Goal: Task Accomplishment & Management: Manage account settings

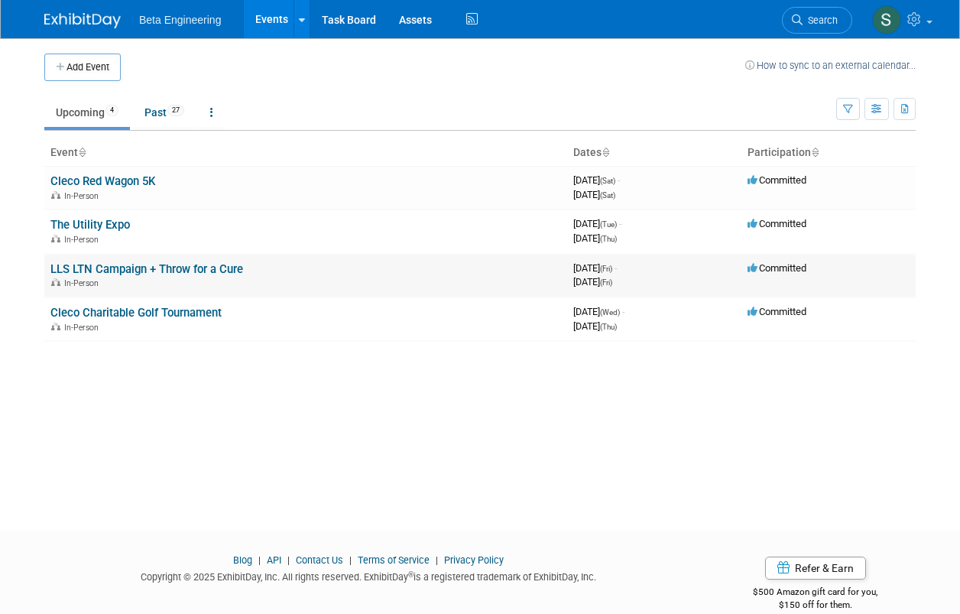
click at [90, 266] on link "LLS LTN Campaign + Throw for a Cure" at bounding box center [146, 269] width 193 height 14
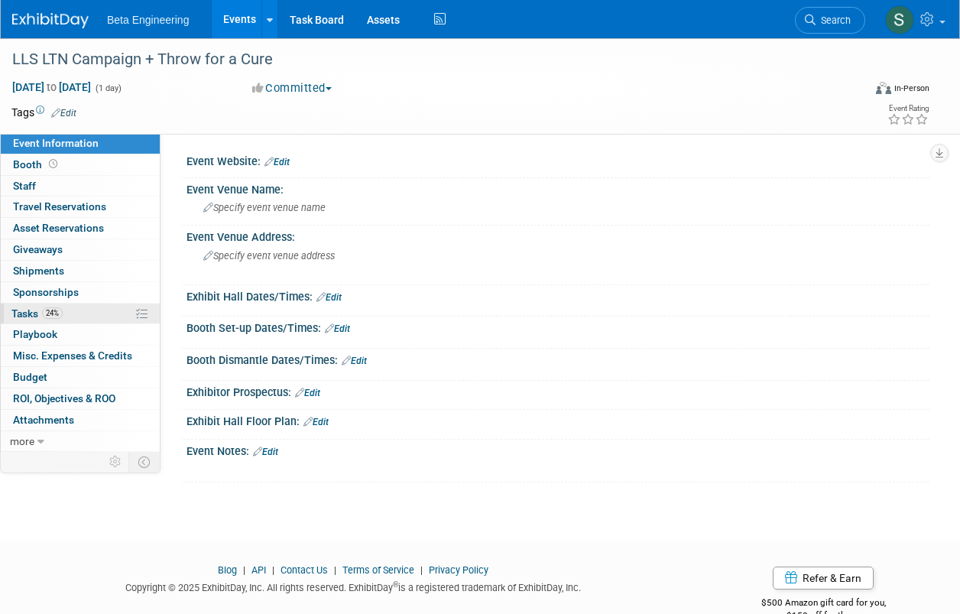
click at [46, 310] on span "24%" at bounding box center [52, 312] width 21 height 11
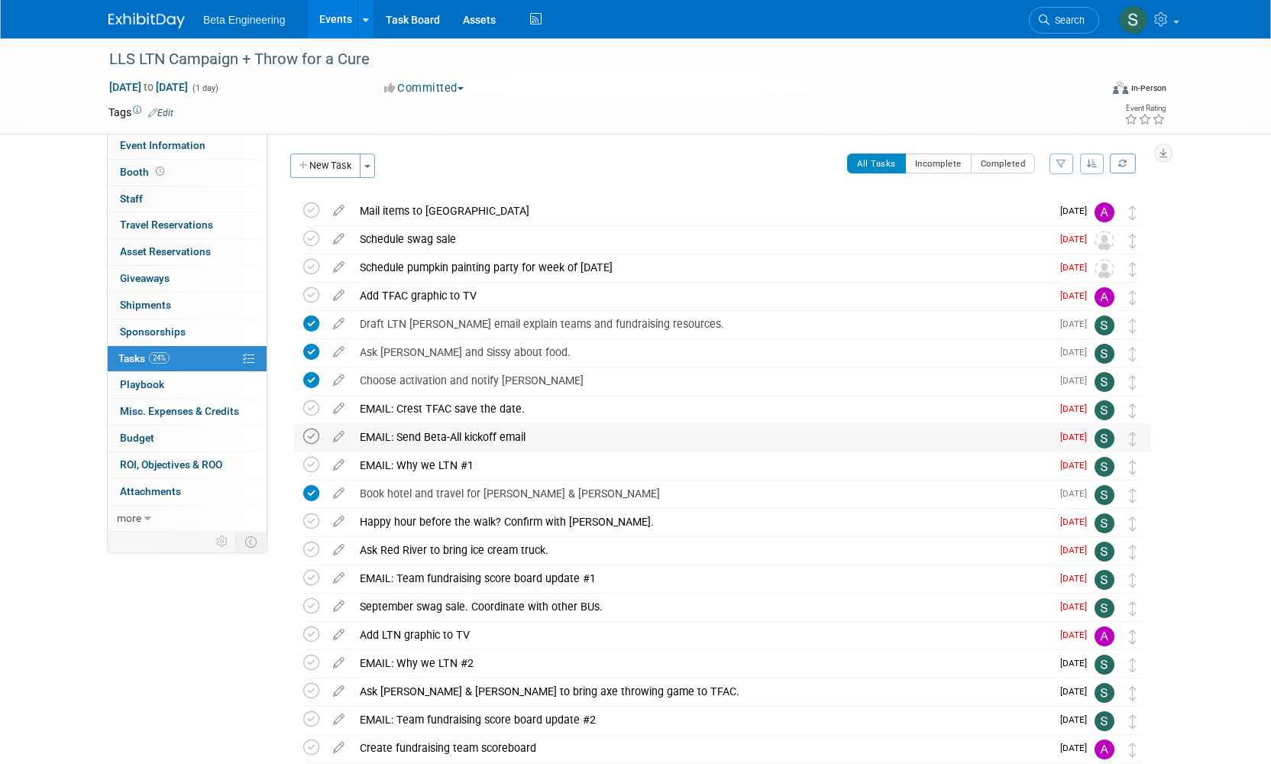
click at [306, 430] on icon at bounding box center [311, 437] width 16 height 16
drag, startPoint x: 361, startPoint y: 403, endPoint x: 610, endPoint y: 598, distance: 315.6
click at [572, 605] on div "LLS LTN Campaign + Throw for a Cure Oct 17, 2025 to Oct 17, 2025 (Going) Mail i…" at bounding box center [719, 494] width 865 height 594
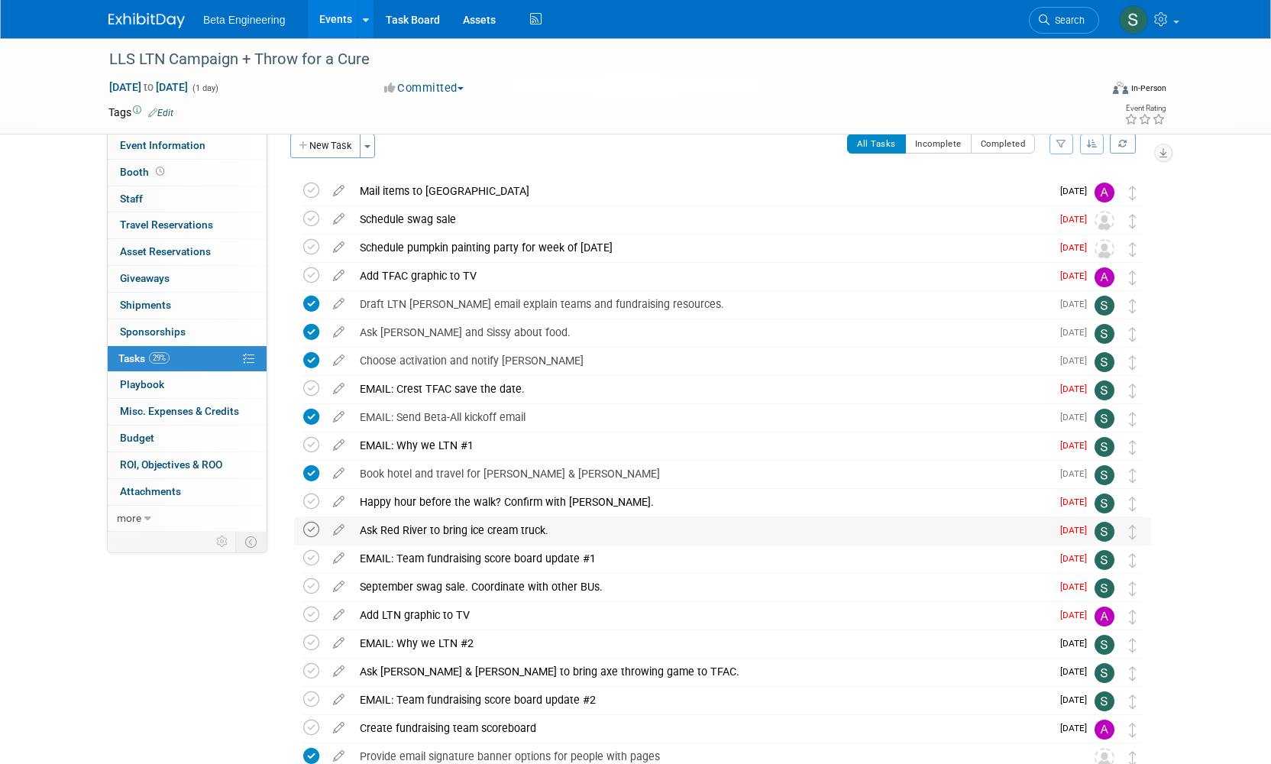
click at [314, 528] on icon at bounding box center [311, 530] width 16 height 16
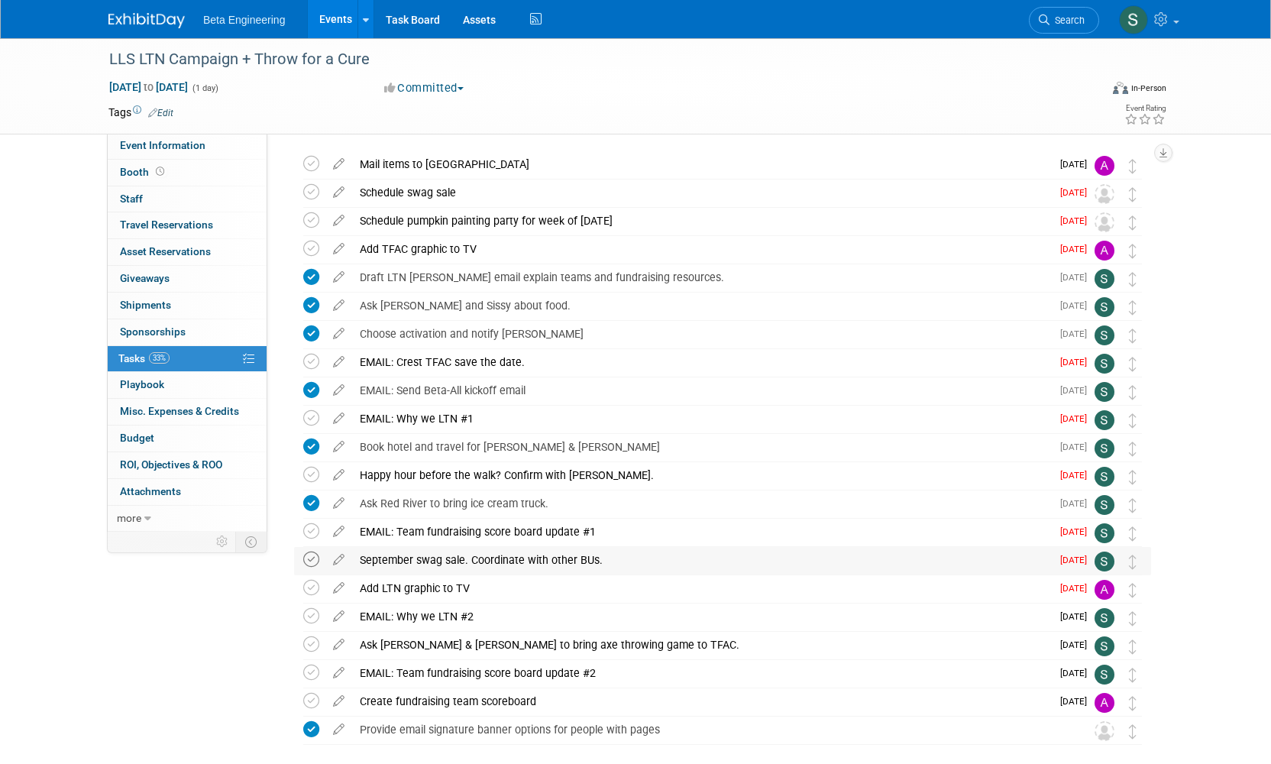
click at [308, 553] on icon at bounding box center [311, 560] width 16 height 16
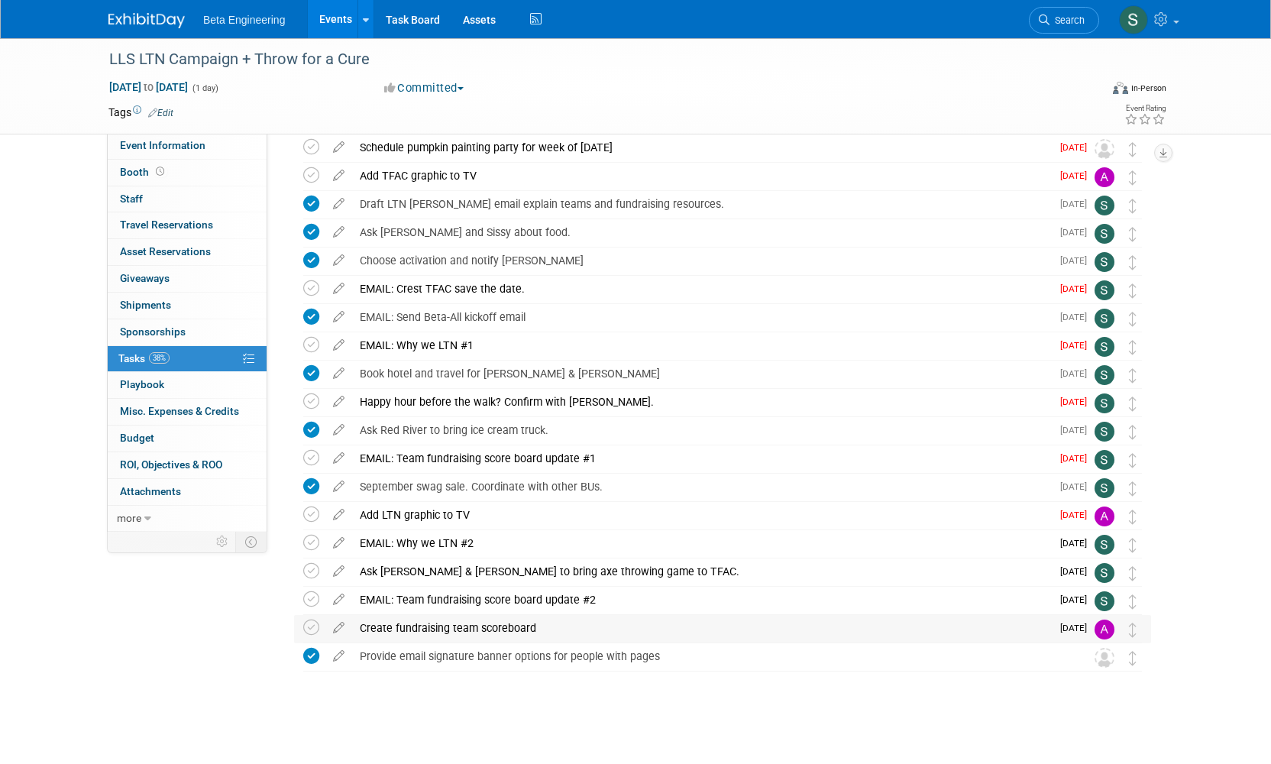
scroll to position [0, 0]
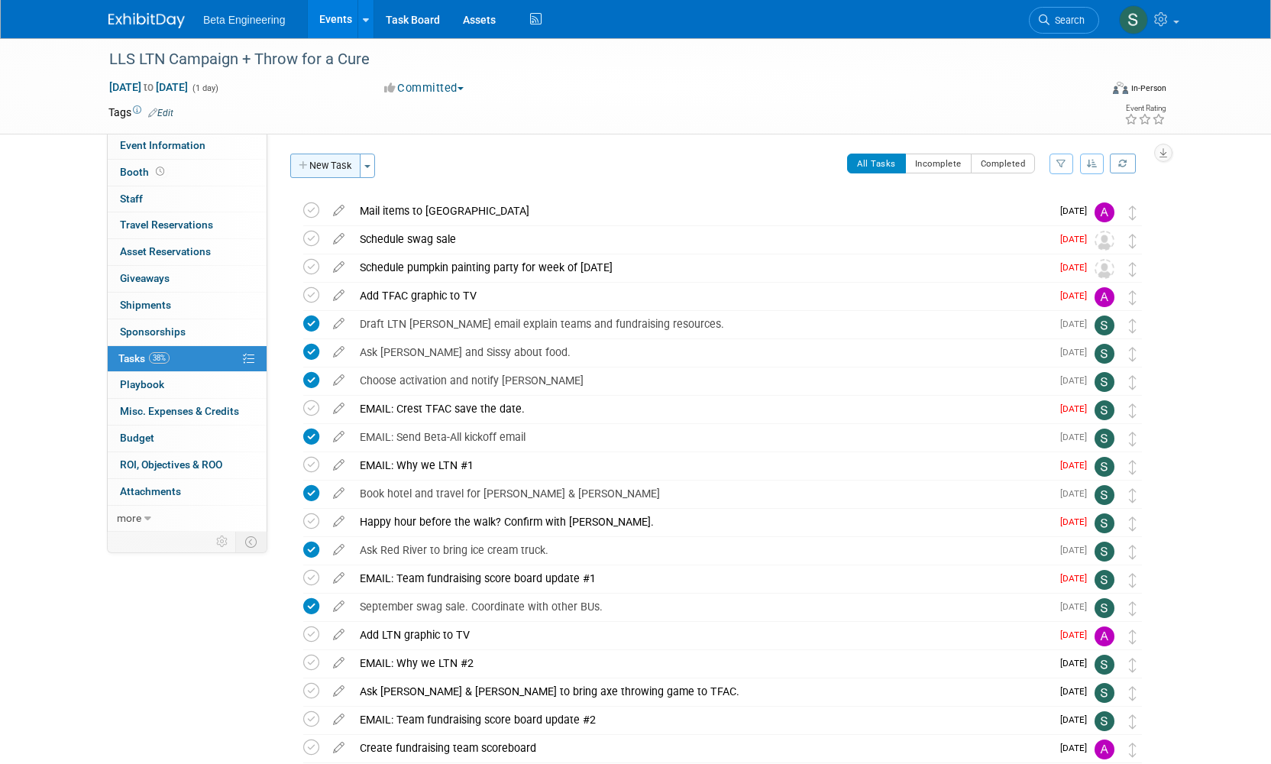
click at [325, 176] on button "New Task" at bounding box center [325, 166] width 70 height 24
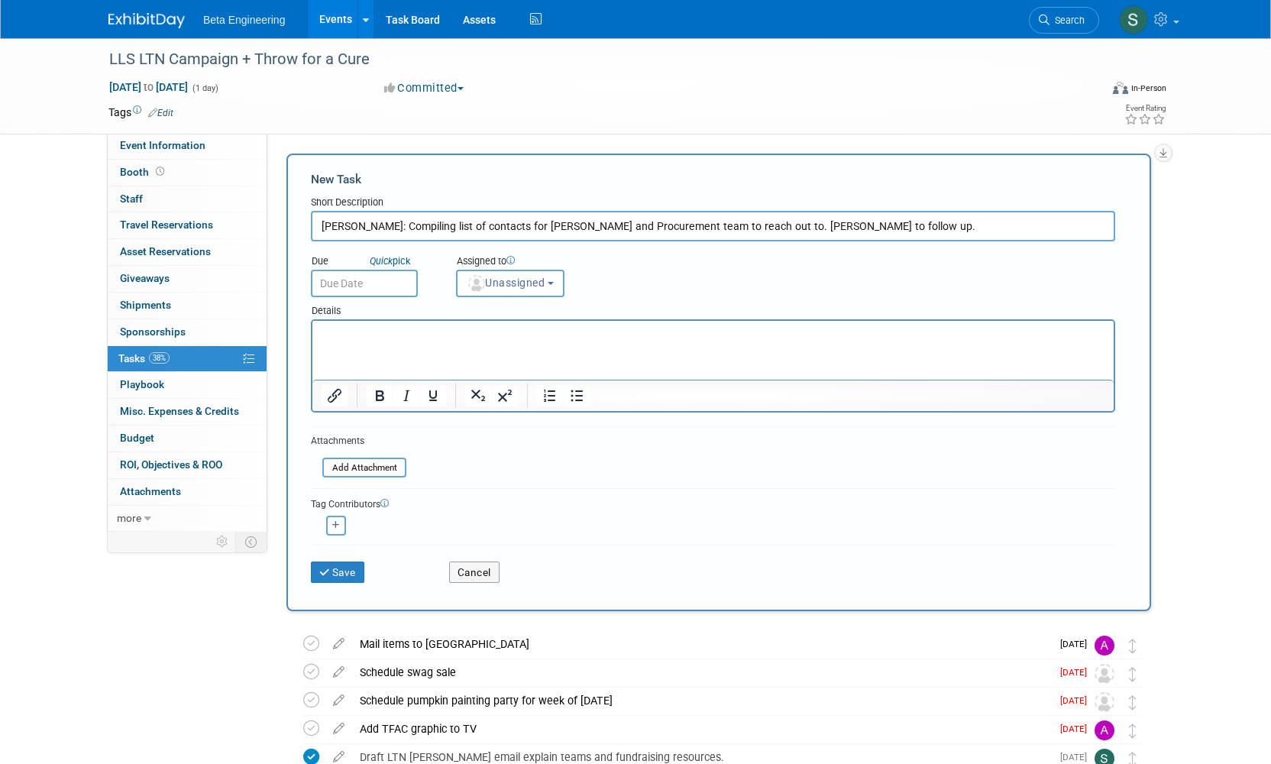
type input "George: Compiling list of contacts for Jonathan and Procurement team to reach o…"
click at [400, 291] on body "Beta Engineering Events Add Event Bulk Upload Events Shareable Event Boards Rec…" at bounding box center [635, 382] width 1271 height 764
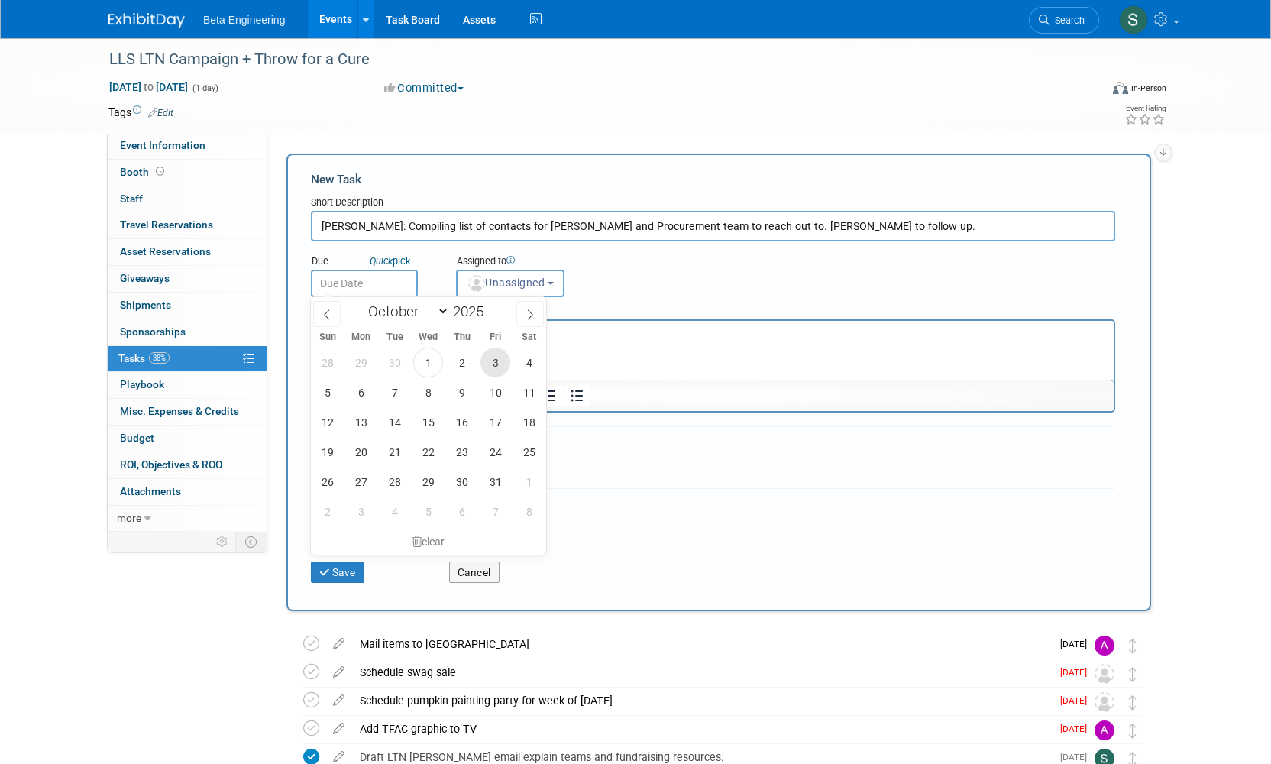
click at [493, 368] on span "3" at bounding box center [496, 363] width 30 height 30
type input "Oct 3, 2025"
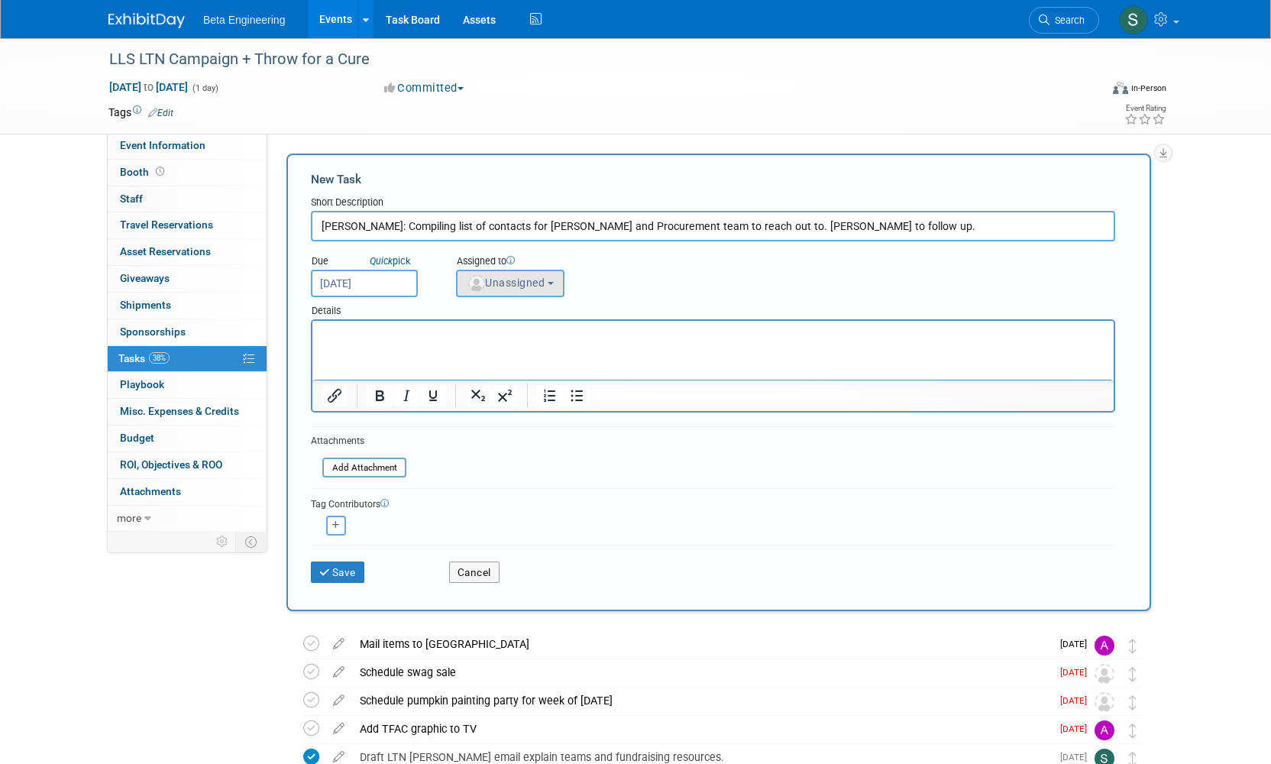
click at [522, 289] on button "Unassigned" at bounding box center [510, 284] width 108 height 28
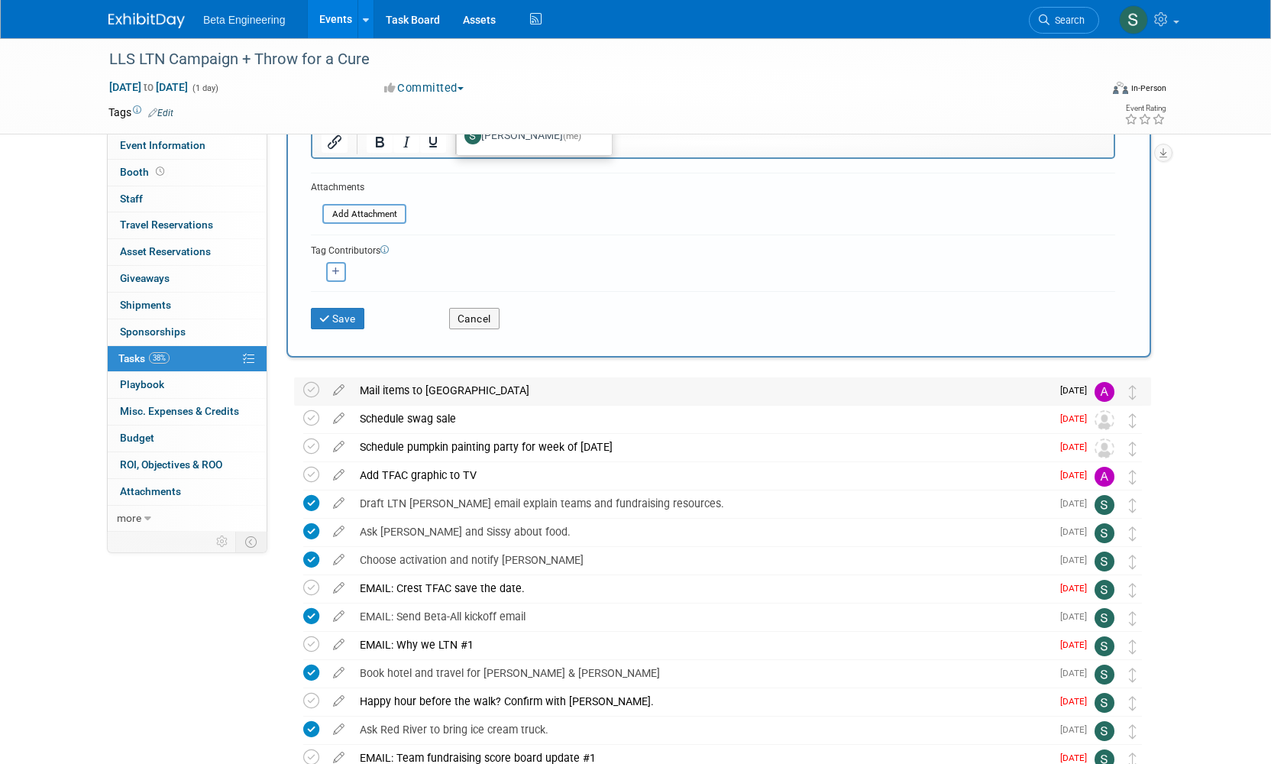
scroll to position [119, 0]
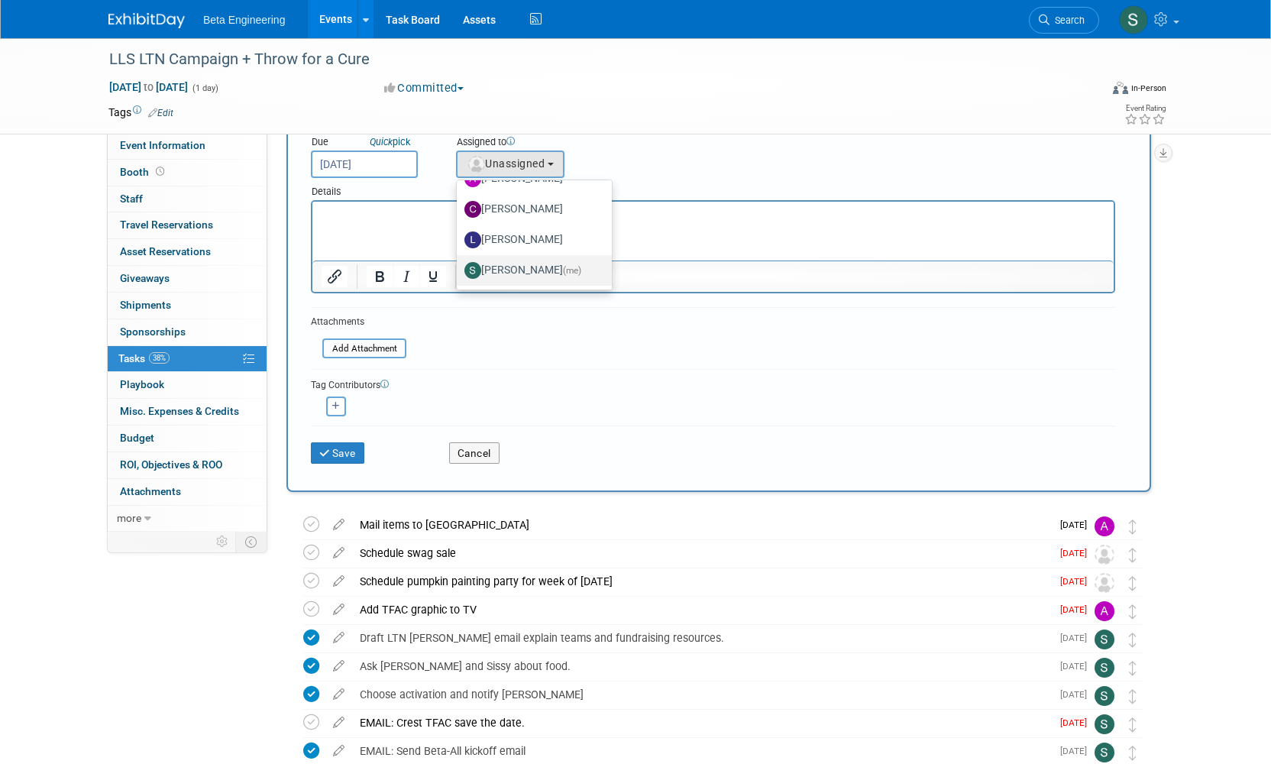
click at [542, 271] on label "Sara Dorsey (me)" at bounding box center [531, 270] width 132 height 24
click at [459, 271] on input "Sara Dorsey (me)" at bounding box center [454, 269] width 10 height 10
select select "4040aecd-f001-4306-8e56-2d2b13bd5b2f"
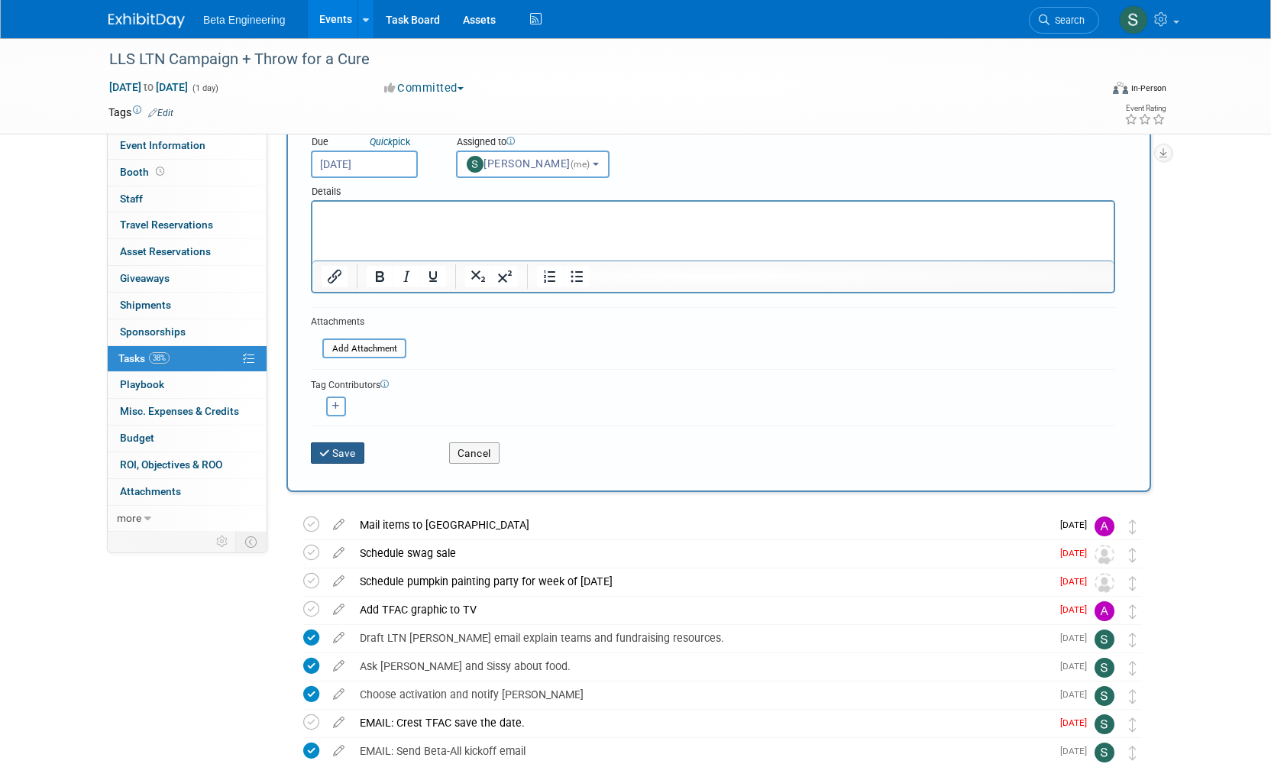
click at [357, 447] on button "Save" at bounding box center [337, 452] width 53 height 21
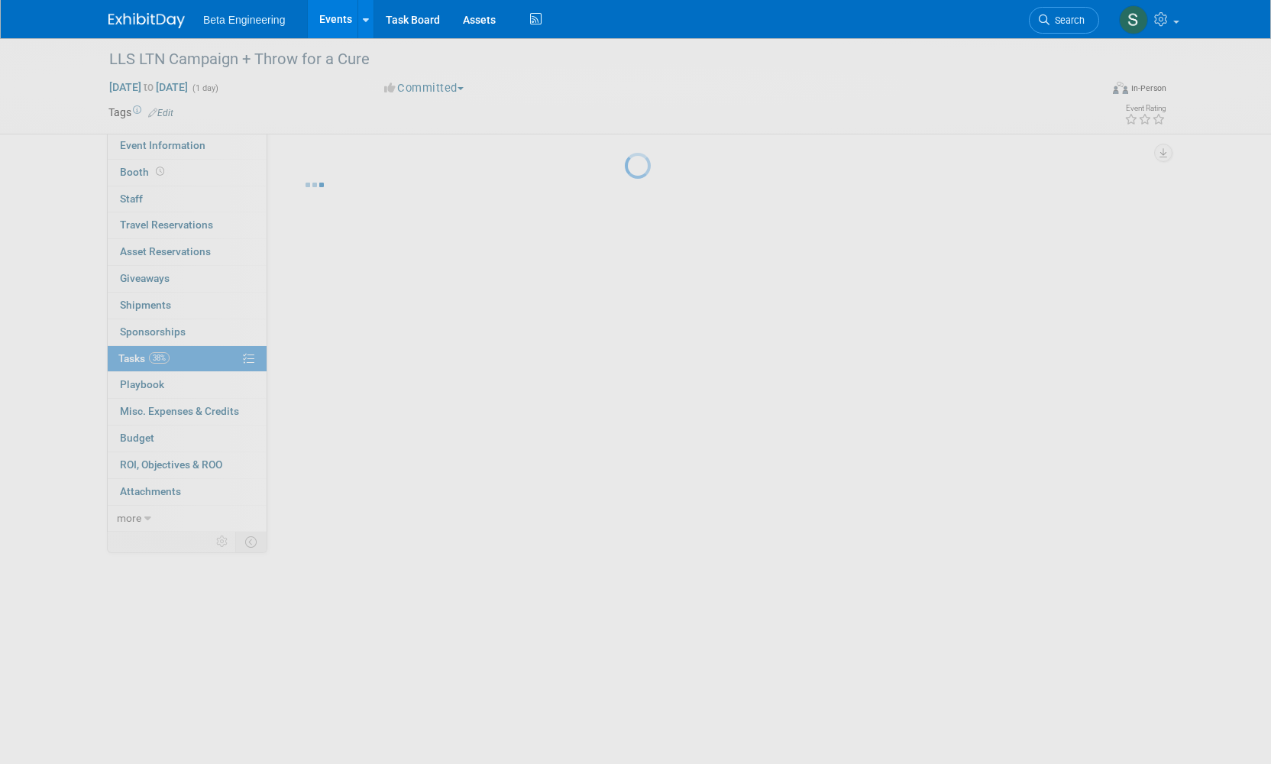
scroll to position [0, 0]
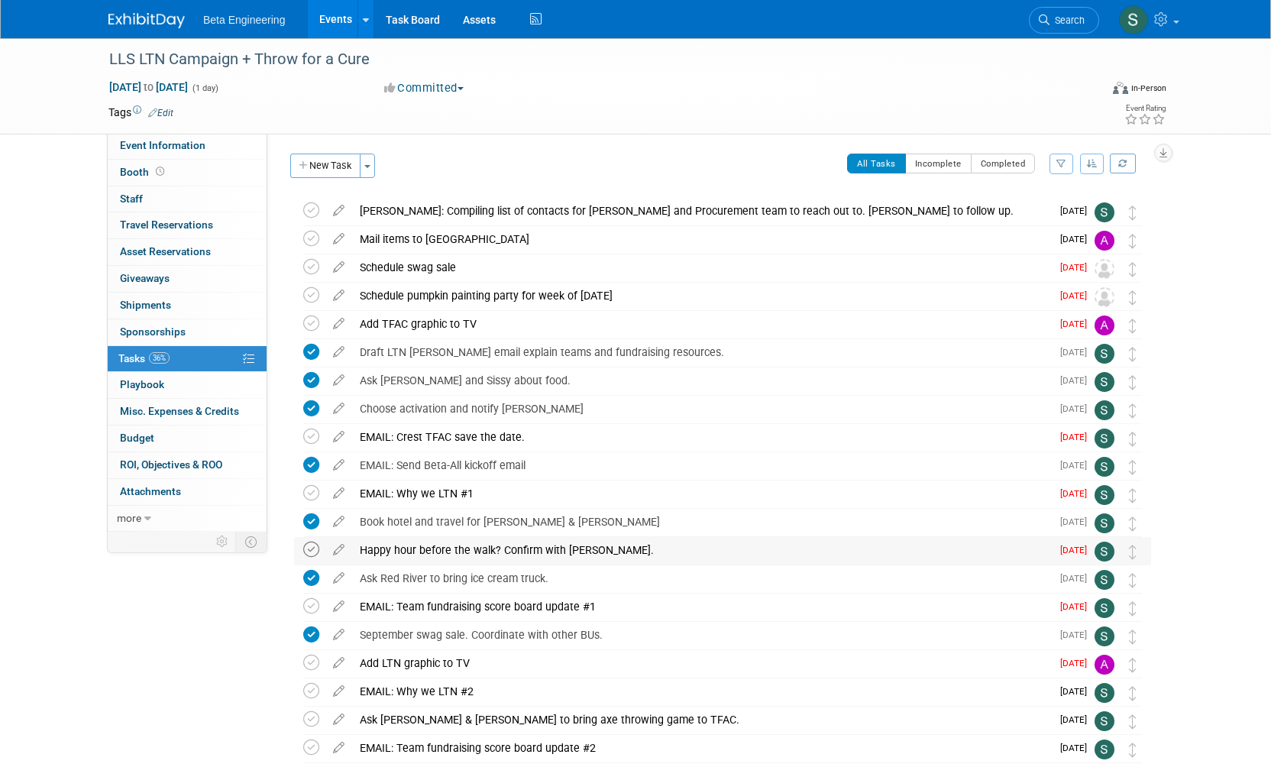
click at [316, 551] on icon at bounding box center [311, 550] width 16 height 16
click at [345, 179] on div "New Task Toggle Dropdown Create a new task for this event Copy tasks from anoth…" at bounding box center [335, 172] width 97 height 36
click at [345, 175] on button "New Task" at bounding box center [325, 166] width 70 height 24
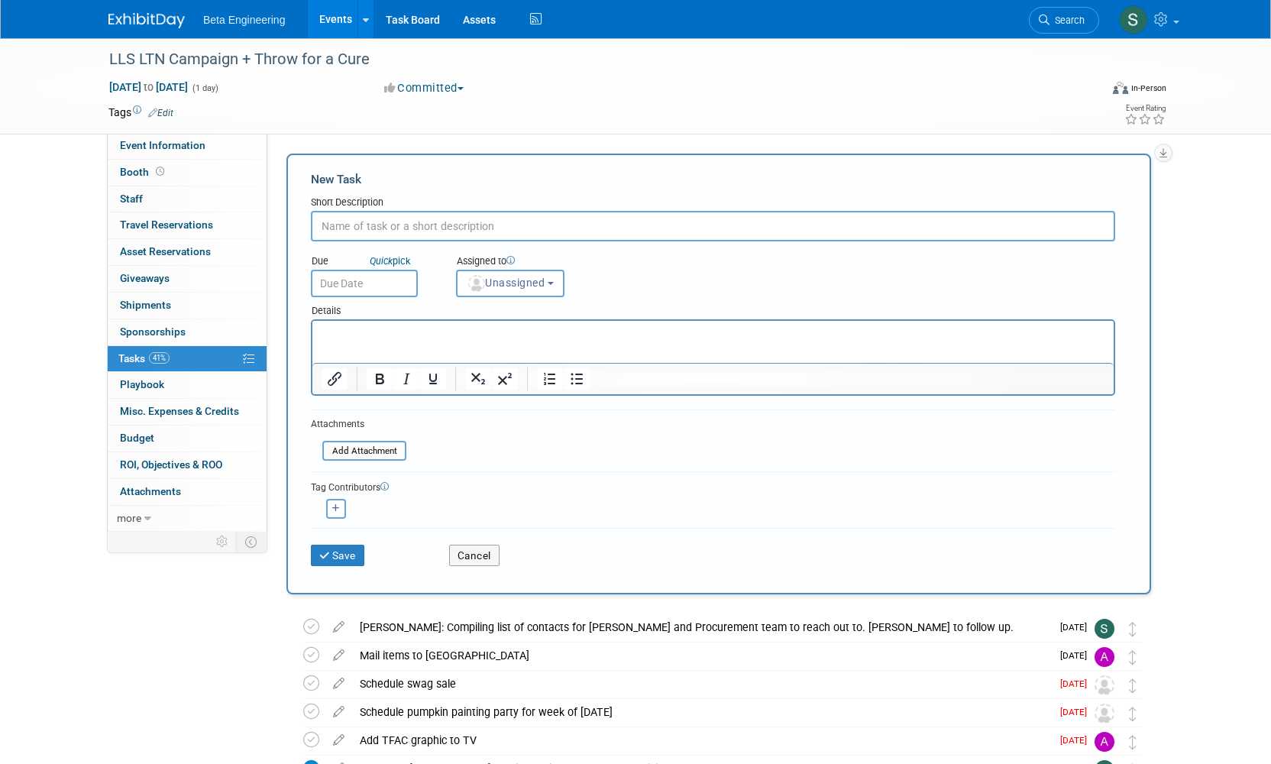
click at [427, 226] on input "text" at bounding box center [713, 226] width 805 height 31
type input "B"
type input "Reserve Top Sail Happy Hour - determine non-Beta attendees with George"
click at [362, 294] on body "Beta Engineering Events Add Event Bulk Upload Events Shareable Event Boards Rec…" at bounding box center [635, 382] width 1271 height 764
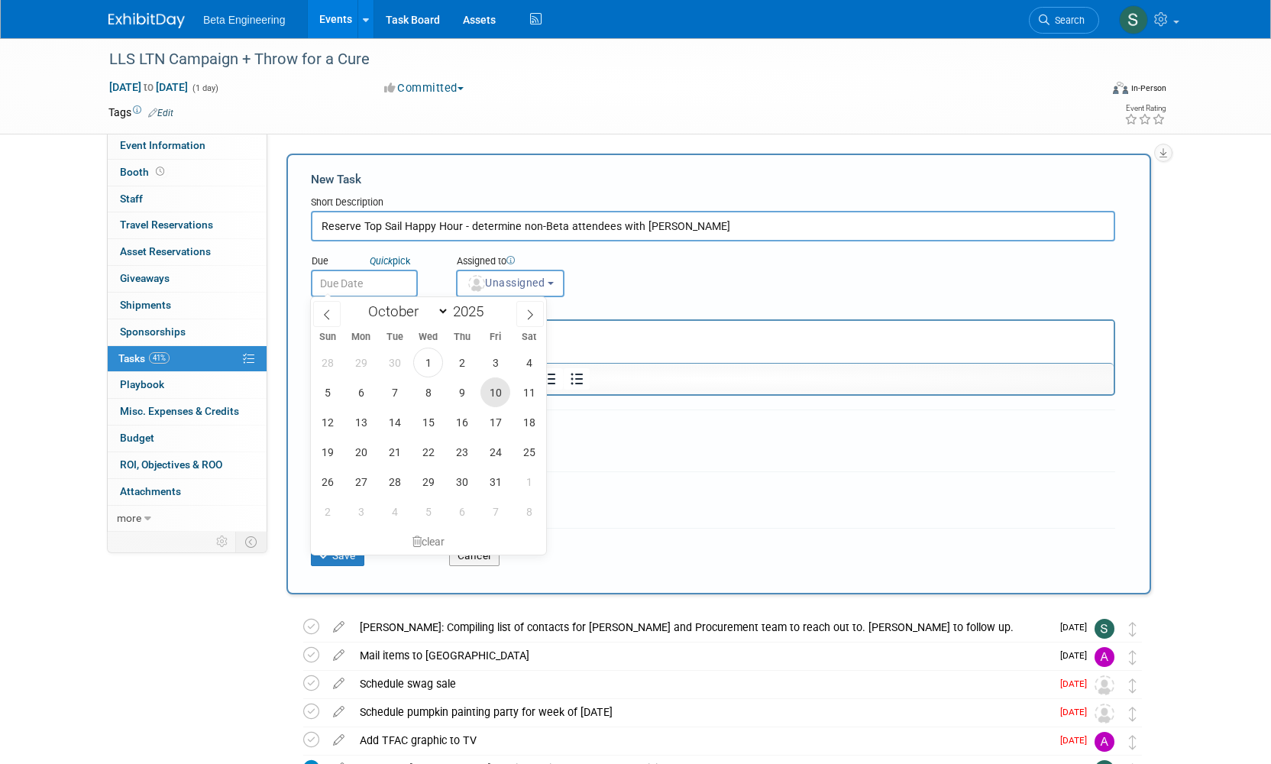
click at [490, 386] on span "10" at bounding box center [496, 392] width 30 height 30
type input "Oct 10, 2025"
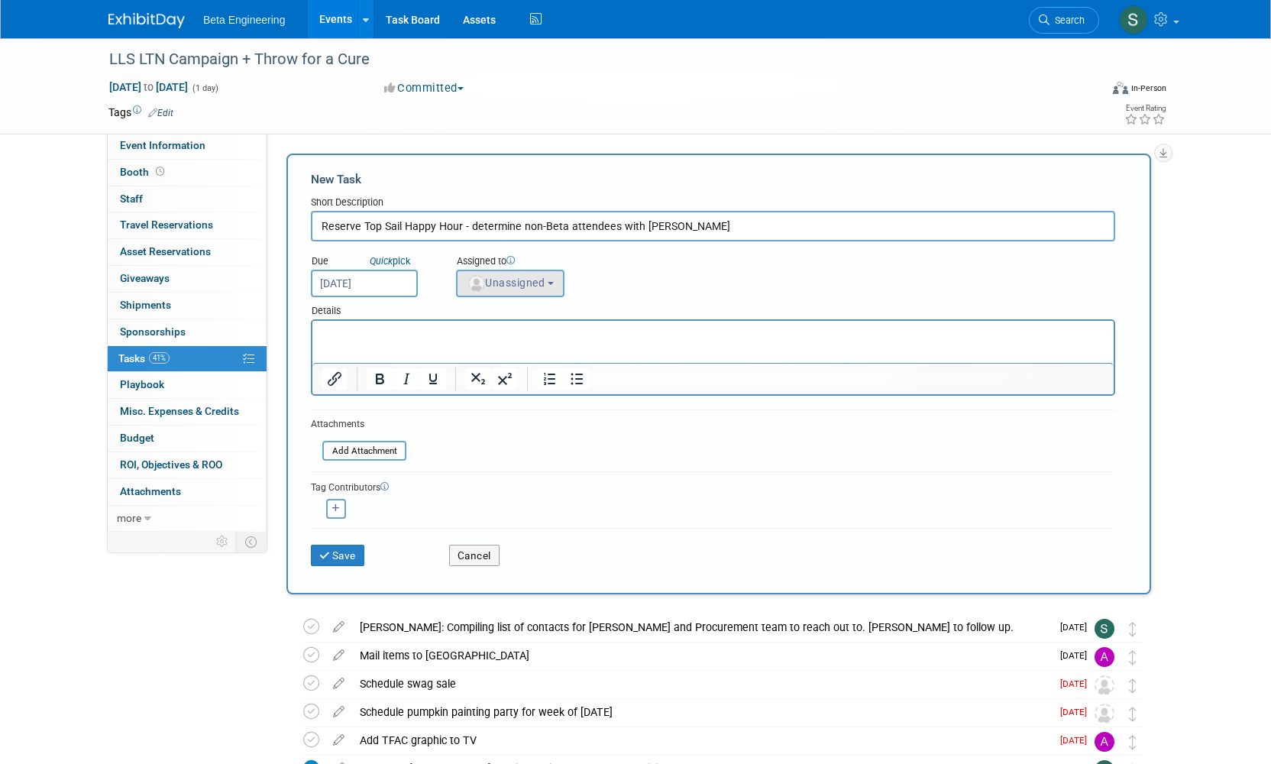
click at [526, 290] on button "Unassigned" at bounding box center [510, 284] width 108 height 28
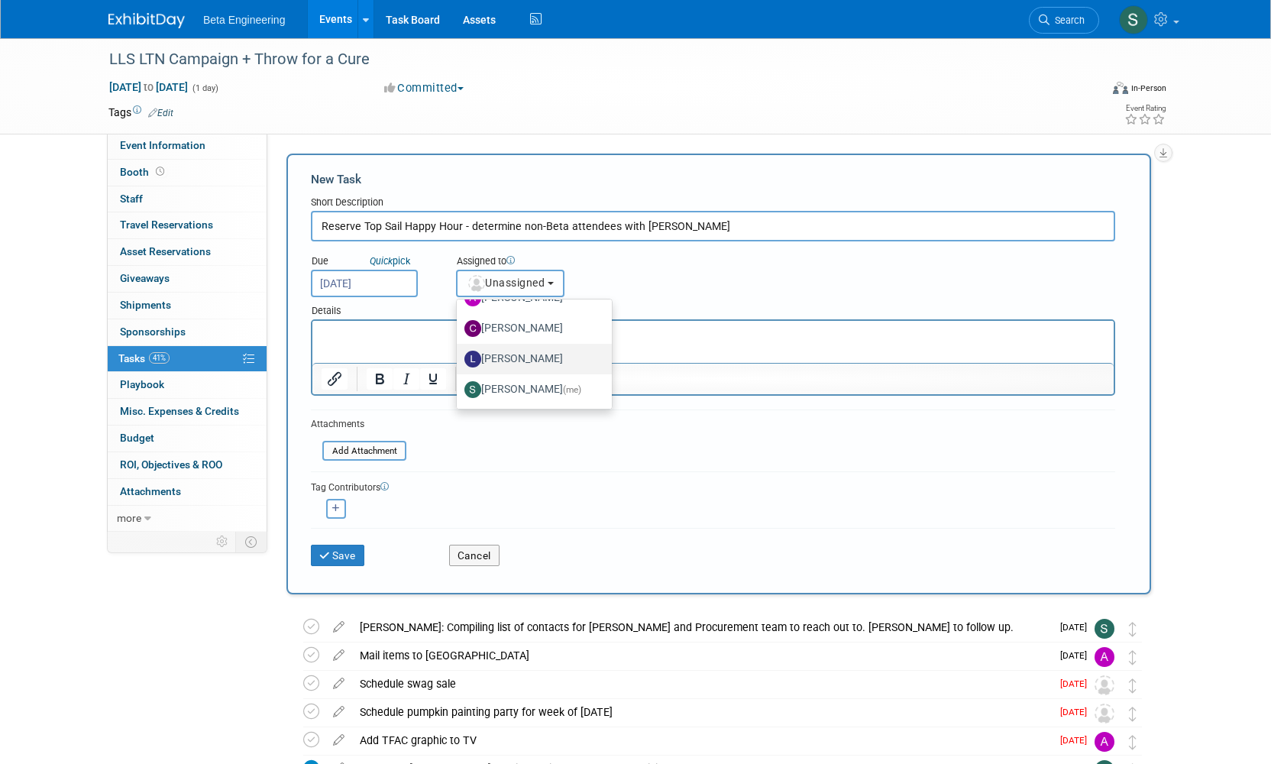
scroll to position [48, 0]
click at [533, 386] on label "Sara Dorsey (me)" at bounding box center [531, 393] width 132 height 24
click at [459, 386] on input "Sara Dorsey (me)" at bounding box center [454, 391] width 10 height 10
select select "4040aecd-f001-4306-8e56-2d2b13bd5b2f"
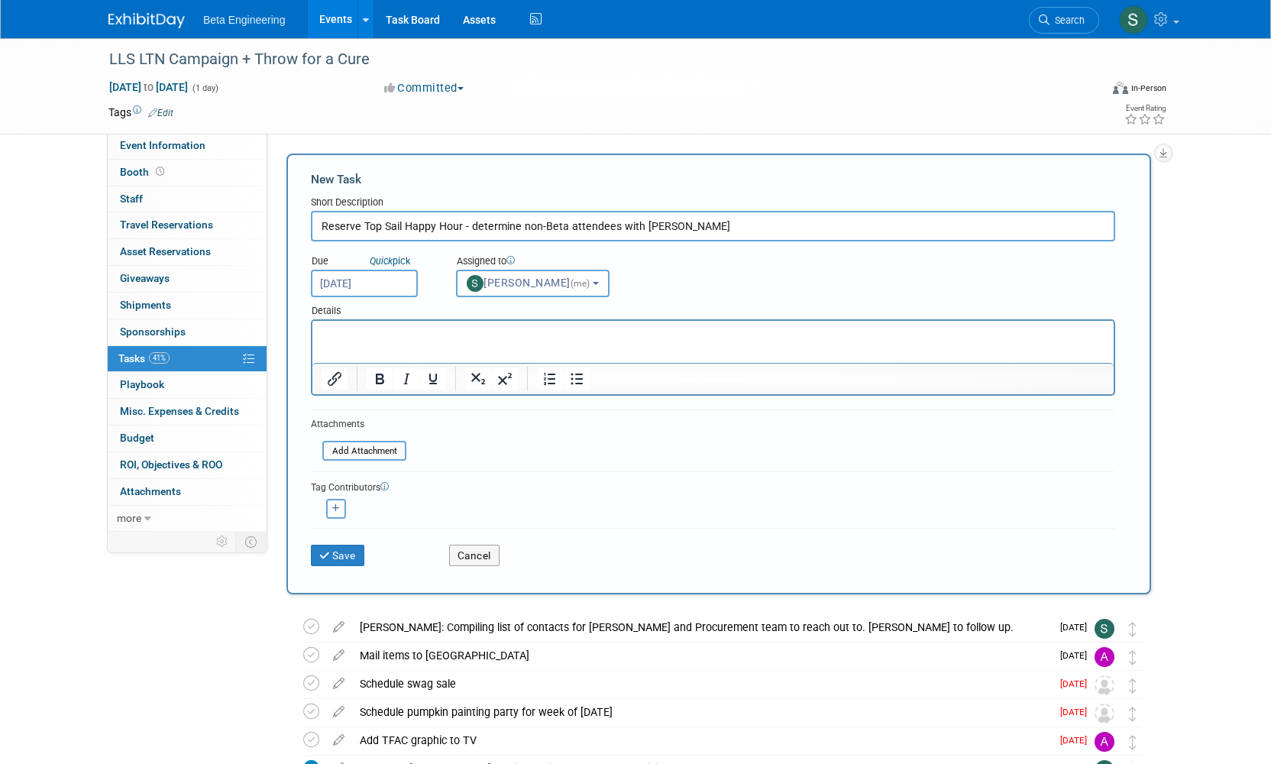
click at [490, 465] on form "New Task Short Description Reserve Top Sail Happy Hour - determine non-Beta att…" at bounding box center [719, 374] width 816 height 406
click at [358, 536] on div "Save" at bounding box center [369, 550] width 138 height 31
click at [356, 548] on button "Save" at bounding box center [337, 555] width 53 height 21
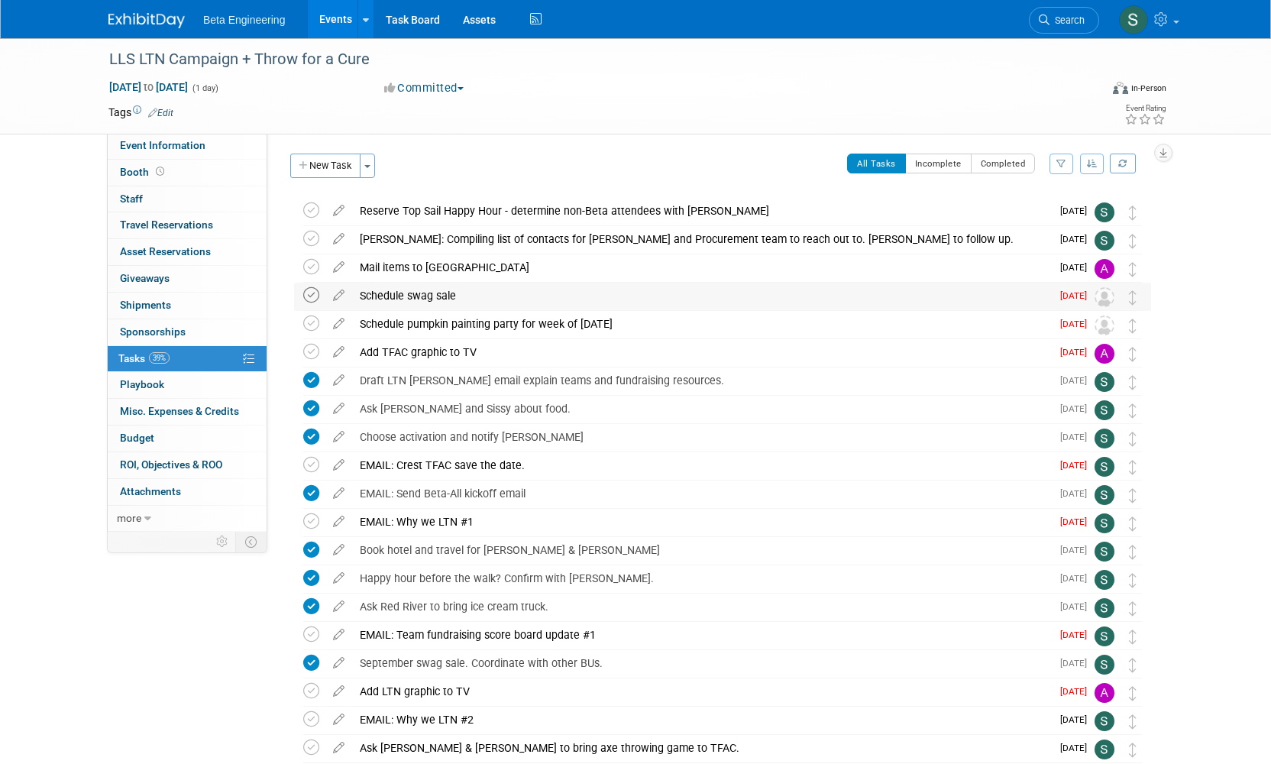
click at [319, 291] on icon at bounding box center [311, 295] width 16 height 16
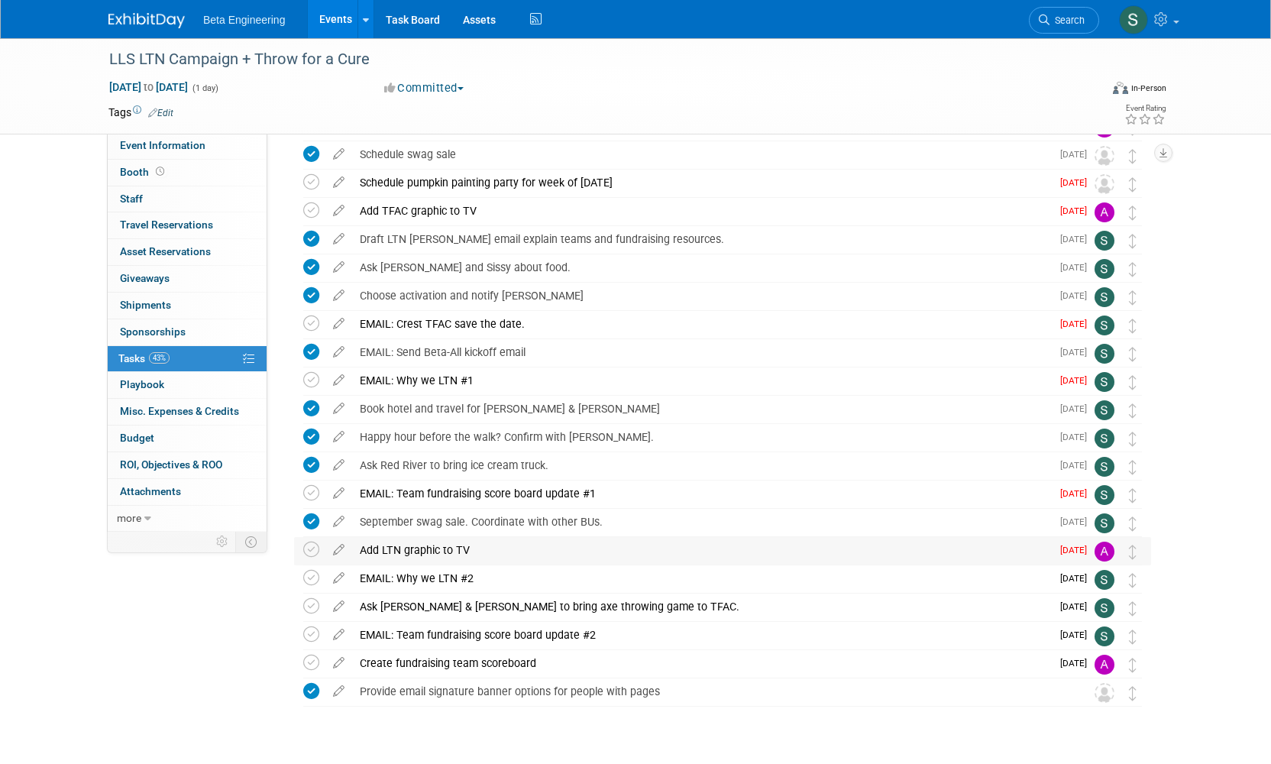
scroll to position [176, 0]
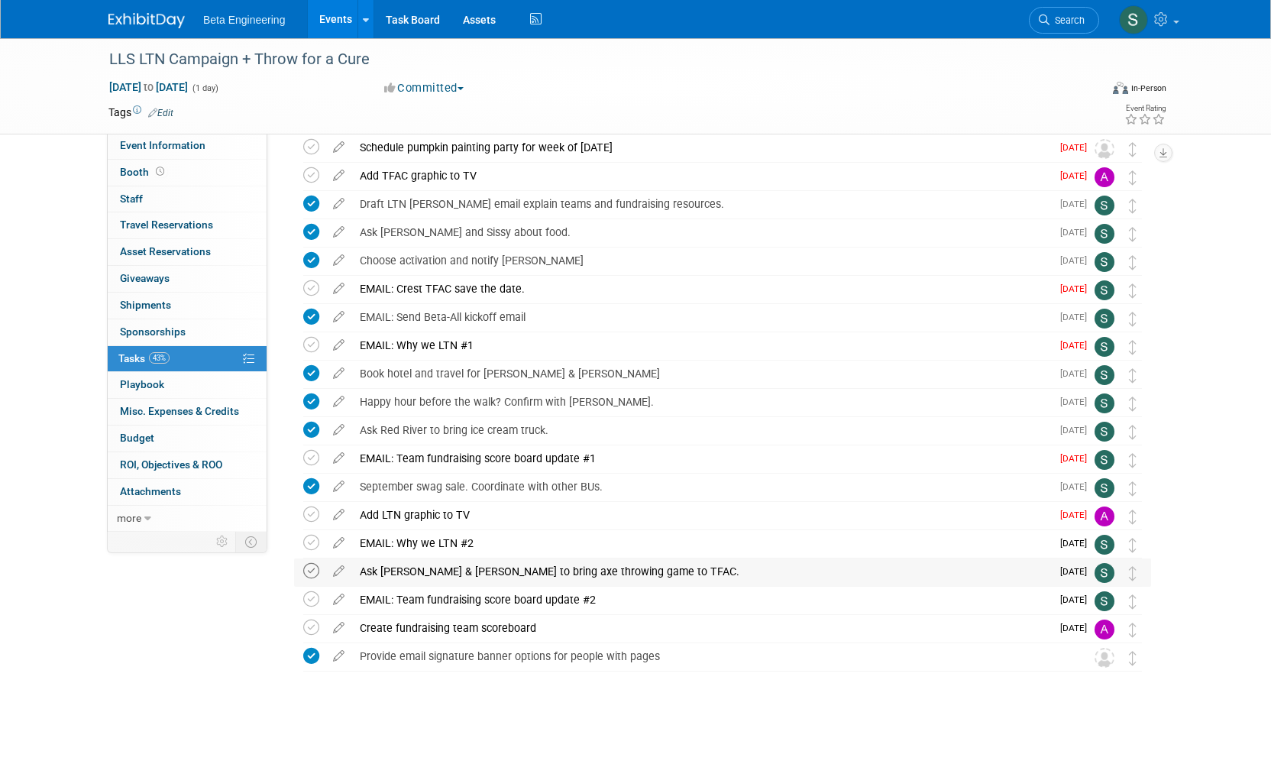
click at [314, 570] on icon at bounding box center [311, 571] width 16 height 16
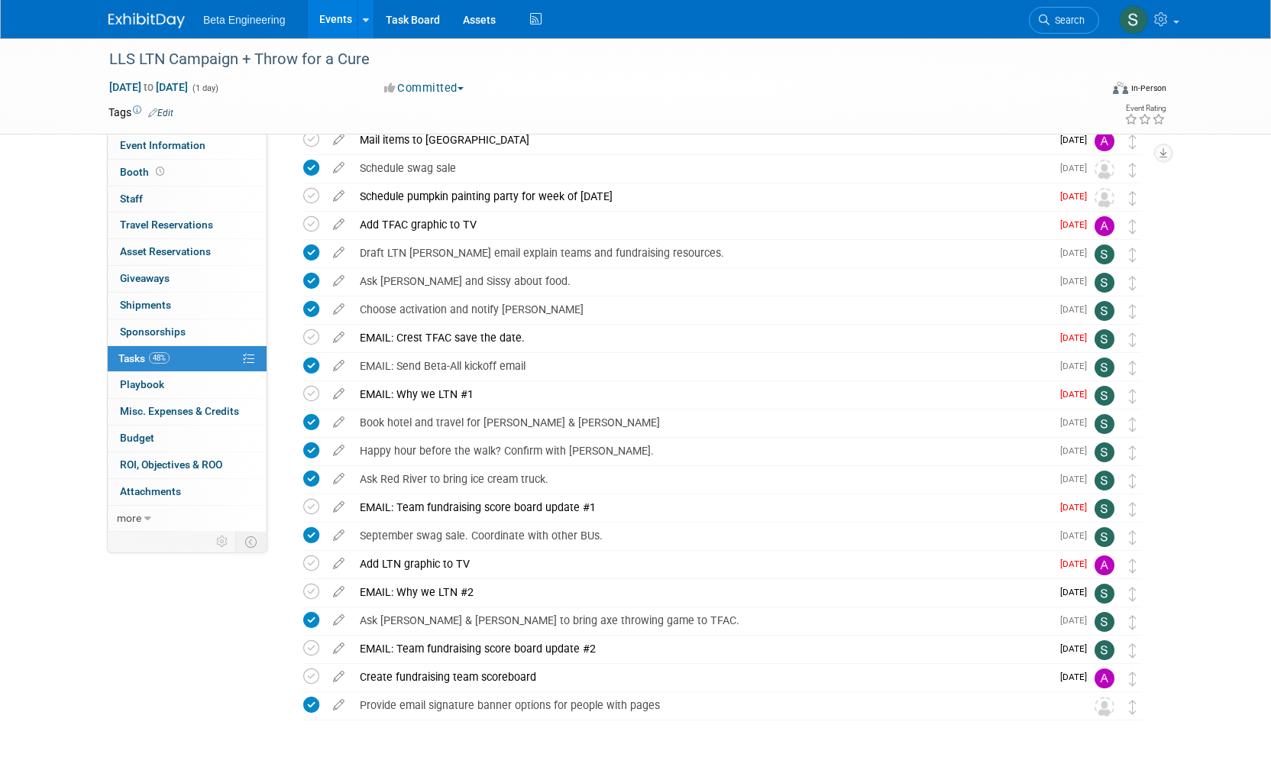
scroll to position [0, 0]
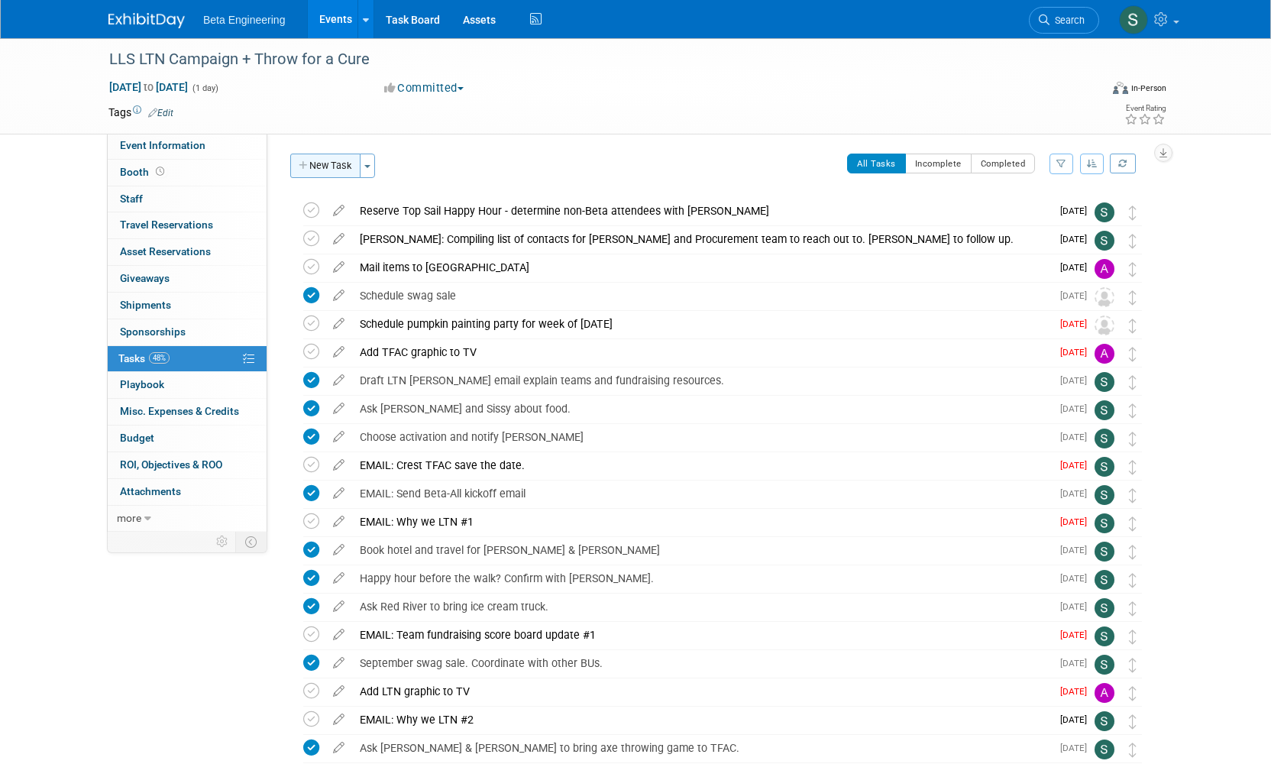
click at [342, 167] on button "New Task" at bounding box center [325, 166] width 70 height 24
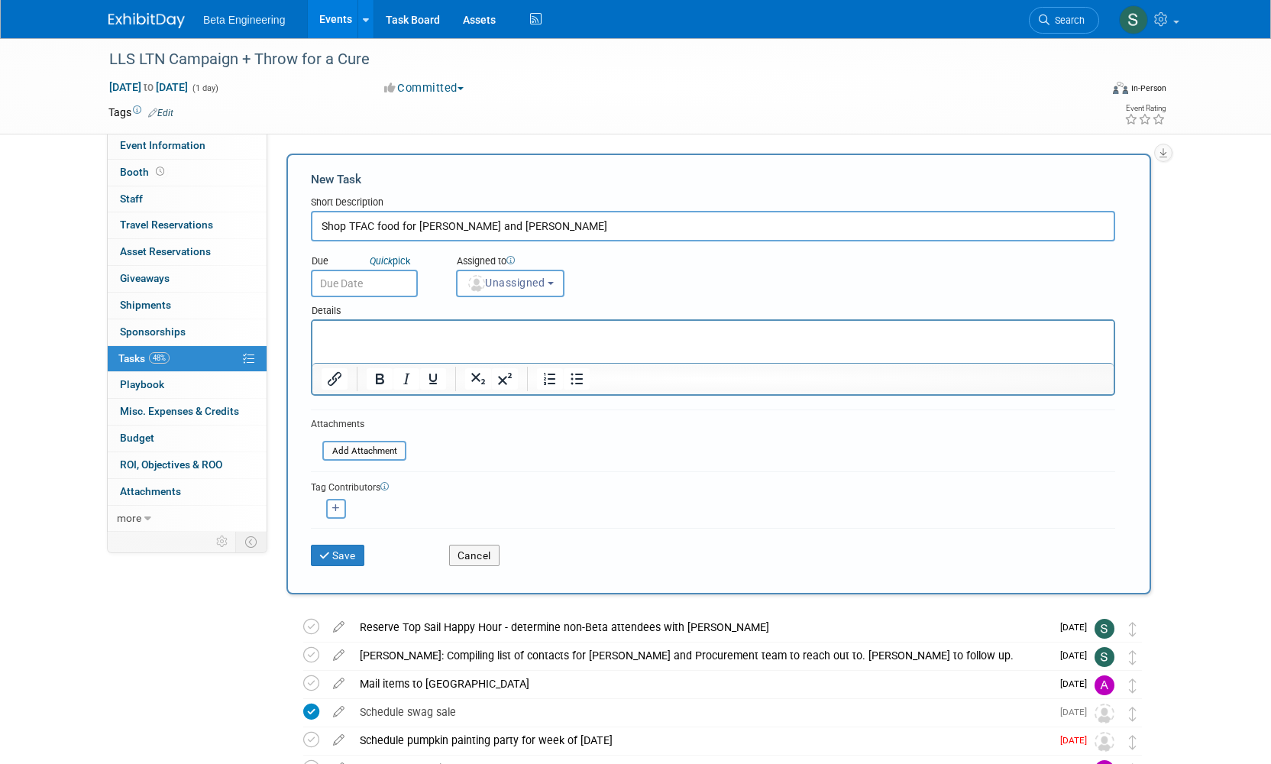
type input "Shop TFAC food for Kevin and Jeremy"
click at [388, 277] on input "text" at bounding box center [364, 284] width 107 height 28
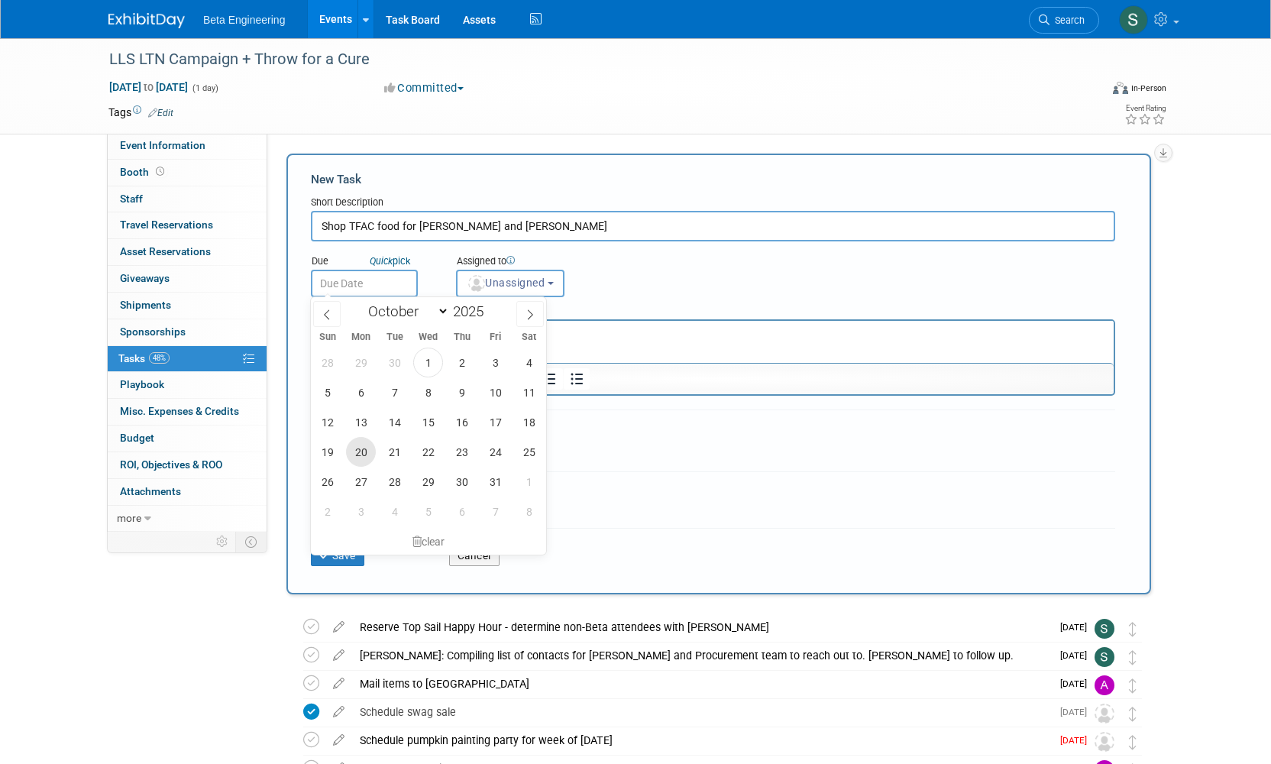
click at [368, 455] on span "20" at bounding box center [361, 452] width 30 height 30
type input "Oct 20, 2025"
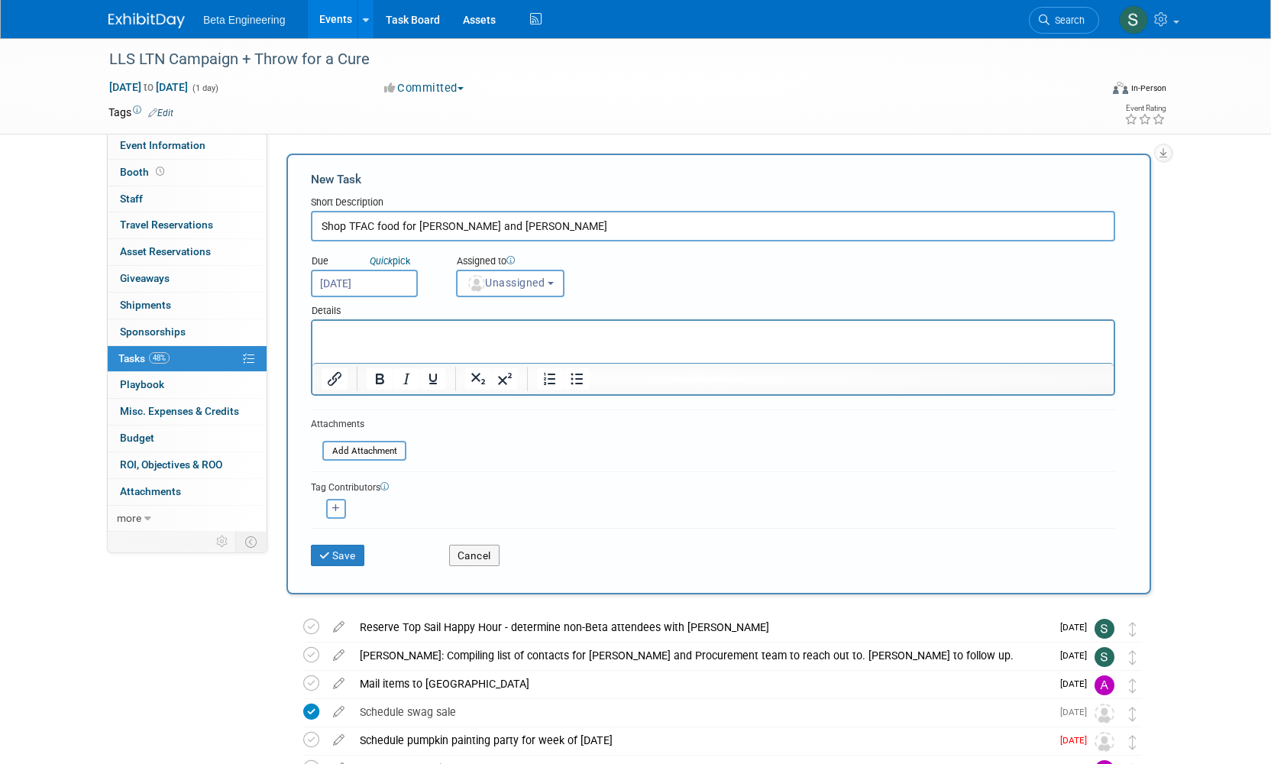
click at [561, 266] on div "Assigned to" at bounding box center [548, 261] width 184 height 15
click at [553, 278] on button "Unassigned" at bounding box center [510, 284] width 108 height 28
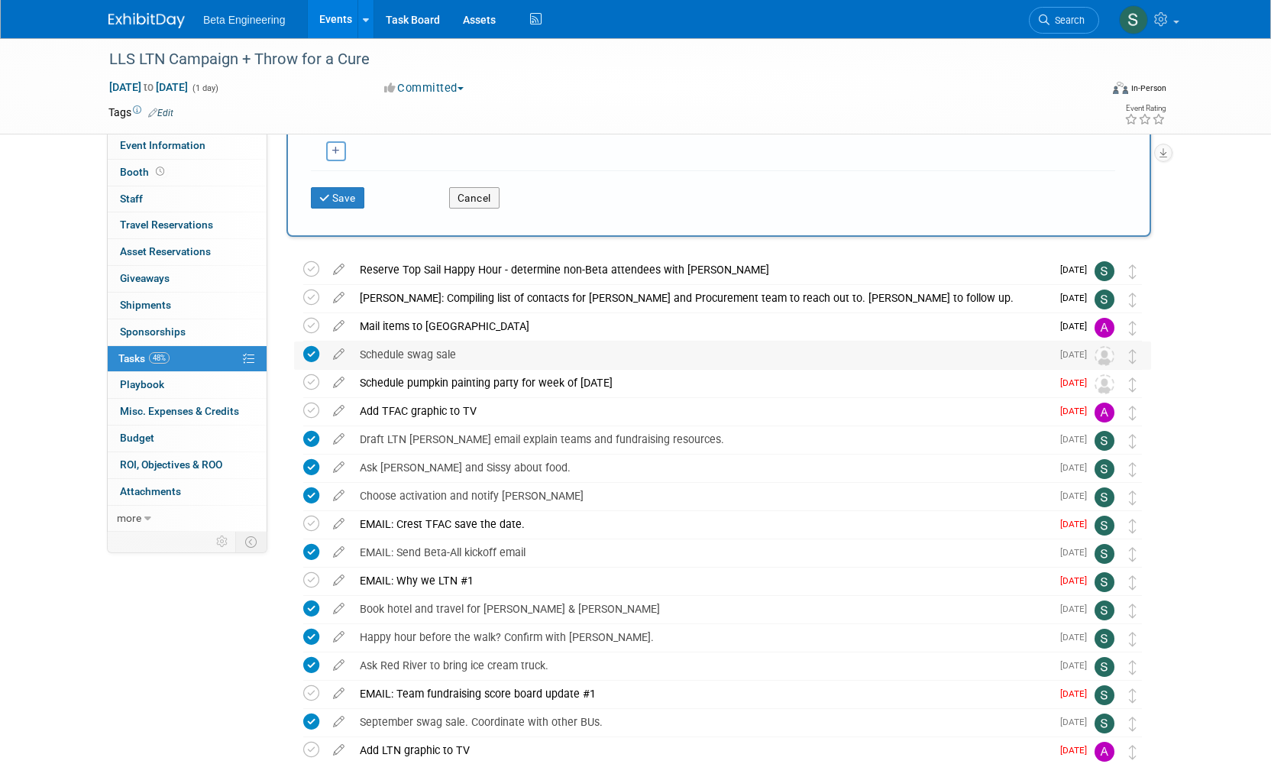
scroll to position [208, 0]
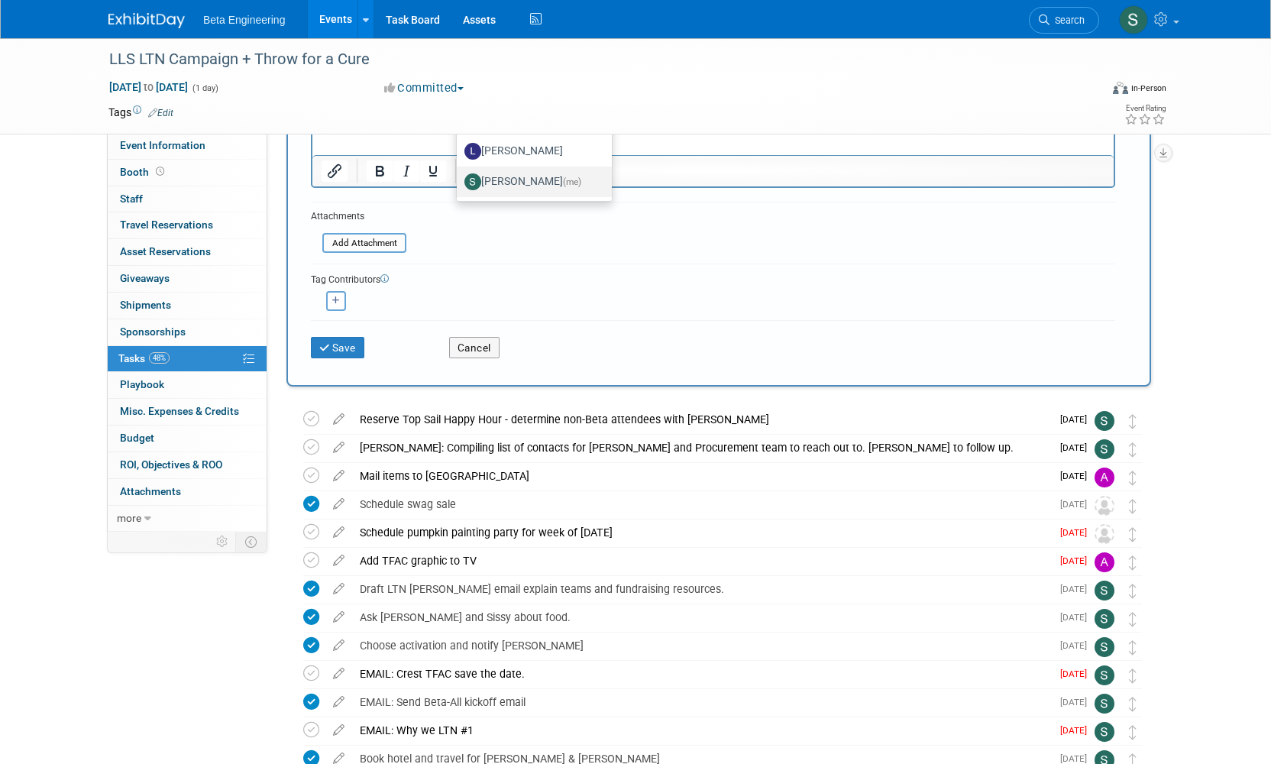
click at [514, 171] on label "Sara Dorsey (me)" at bounding box center [531, 182] width 132 height 24
click at [459, 175] on input "Sara Dorsey (me)" at bounding box center [454, 180] width 10 height 10
select select "4040aecd-f001-4306-8e56-2d2b13bd5b2f"
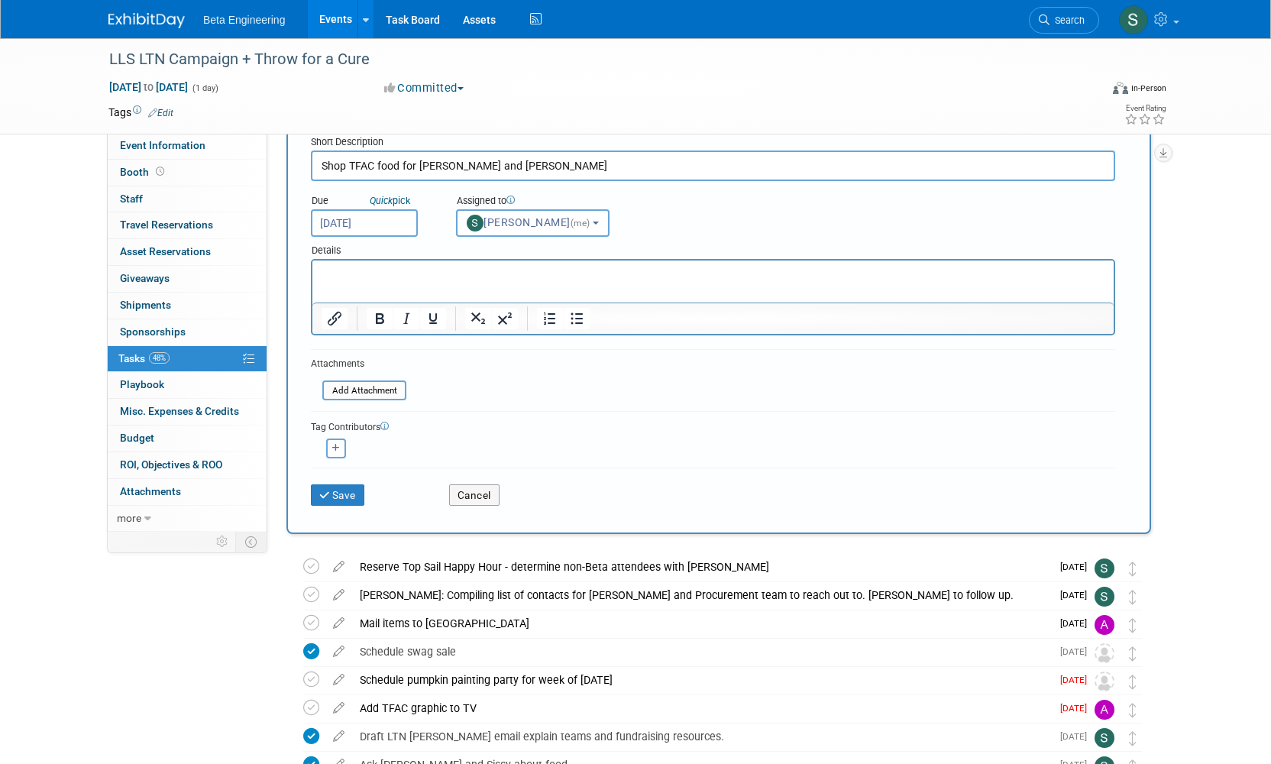
scroll to position [0, 0]
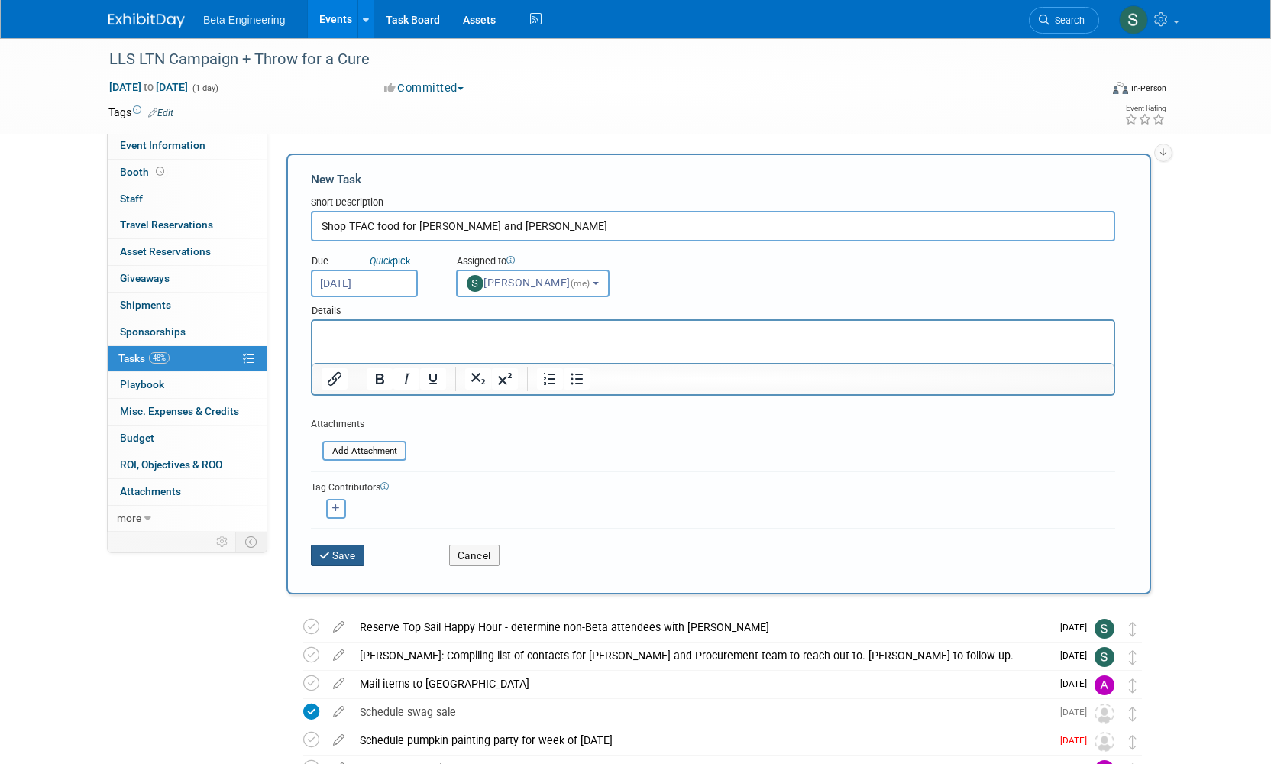
click at [354, 558] on button "Save" at bounding box center [337, 555] width 53 height 21
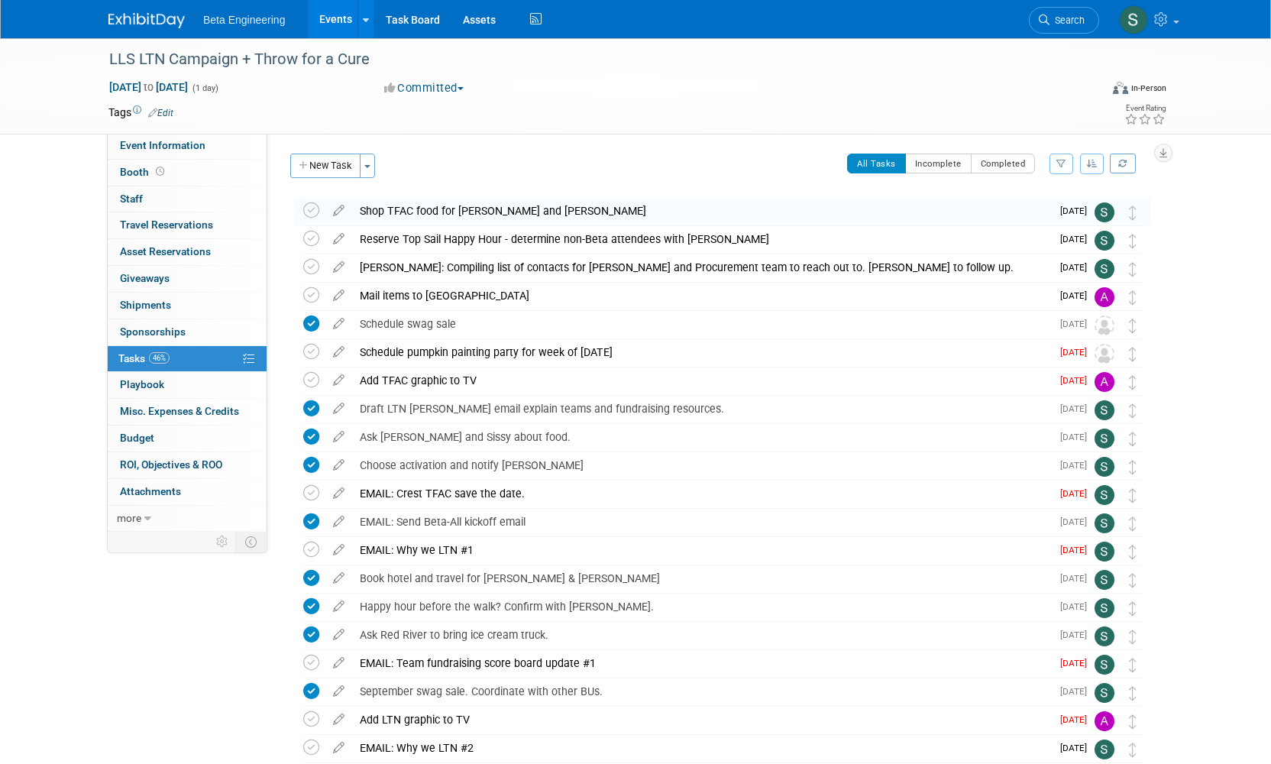
click at [959, 168] on button "button" at bounding box center [1092, 164] width 24 height 21
click at [959, 227] on link "By Due Date" at bounding box center [1048, 233] width 109 height 21
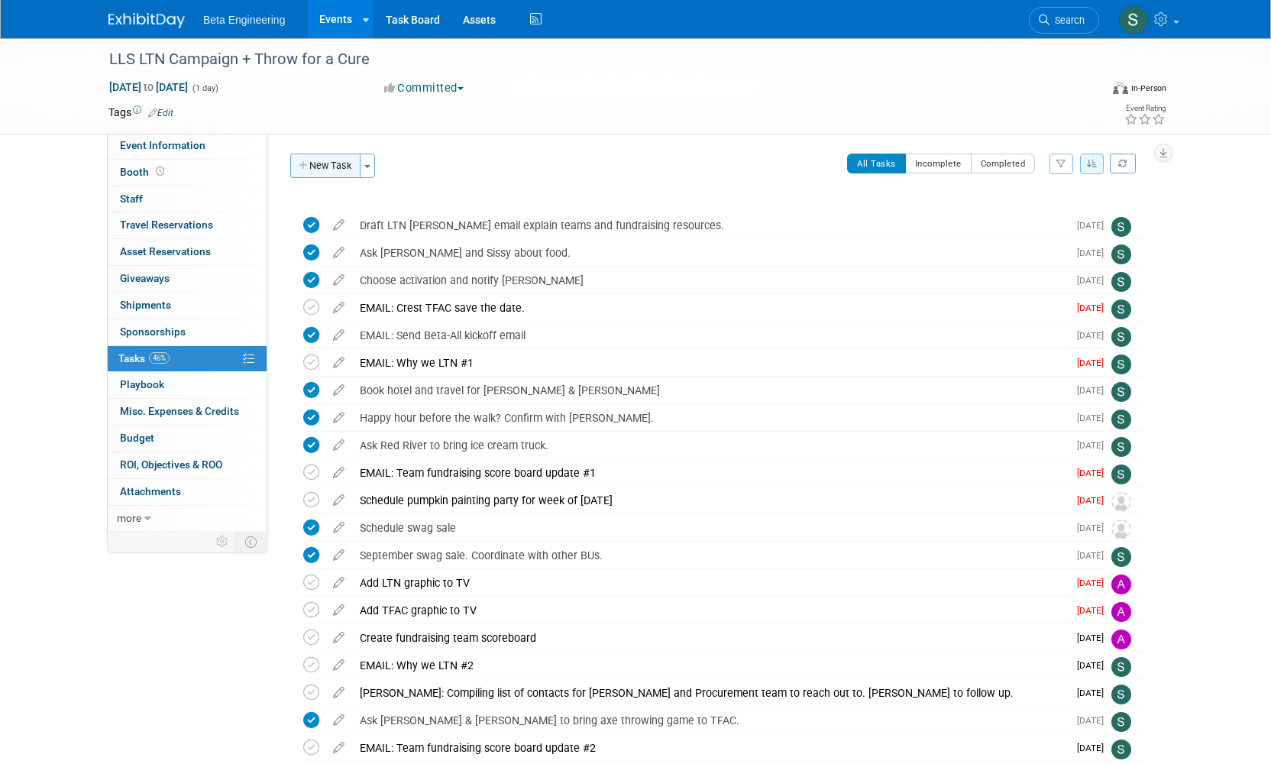
click at [334, 170] on button "New Task" at bounding box center [325, 166] width 70 height 24
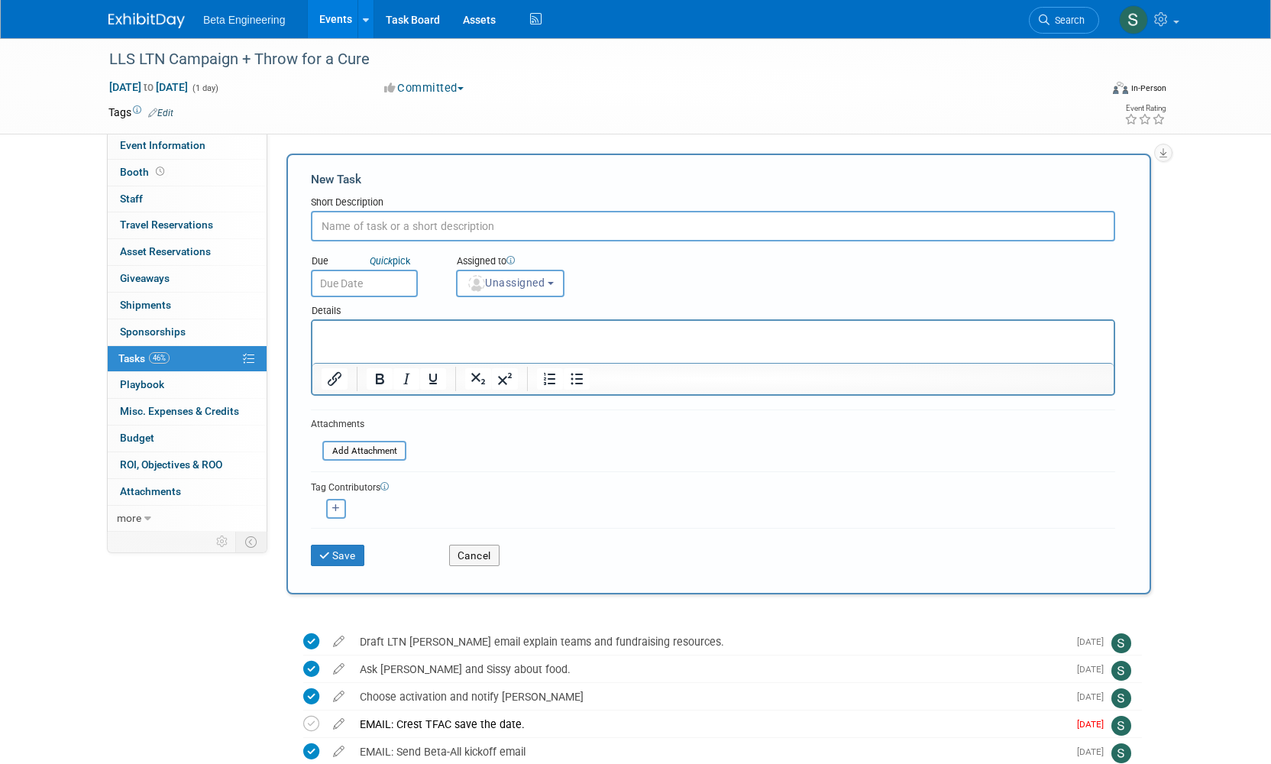
click at [421, 215] on input "text" at bounding box center [713, 226] width 805 height 31
type input "Dessert sign-up"
click at [376, 288] on input "text" at bounding box center [364, 284] width 107 height 28
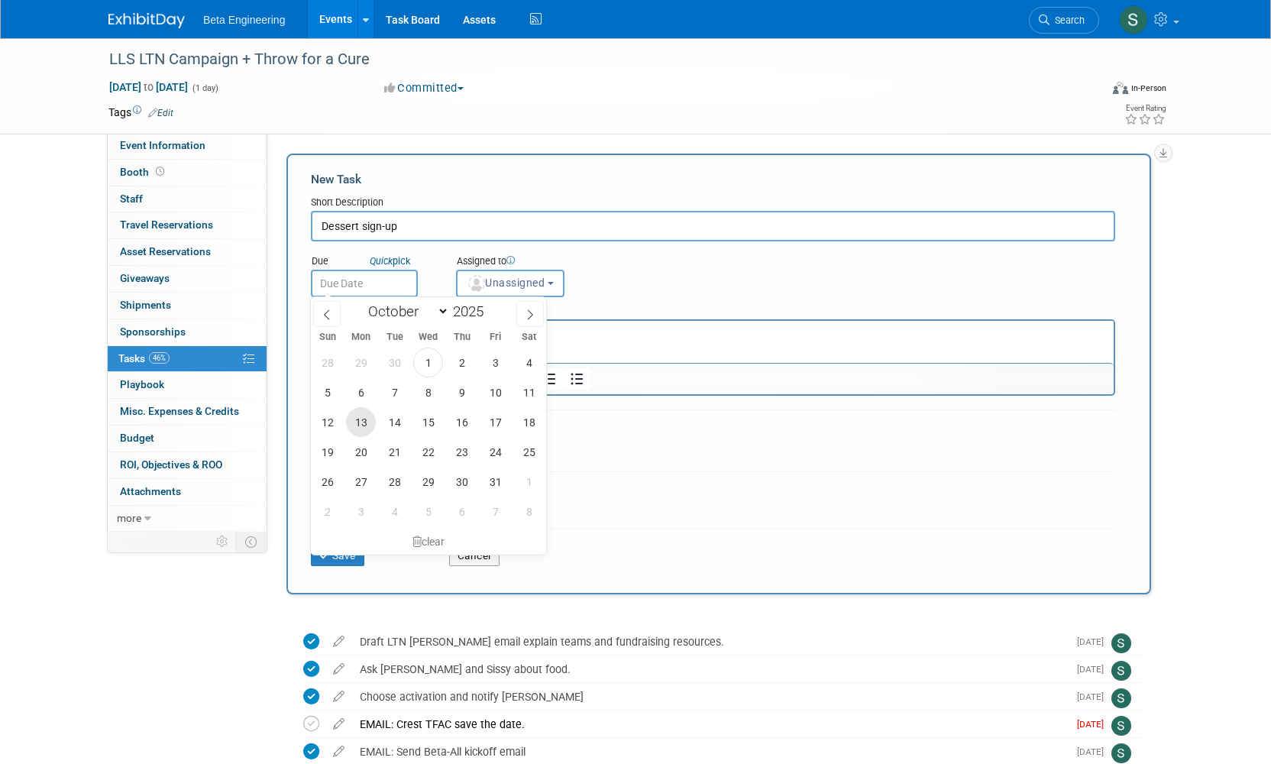
click at [363, 416] on span "13" at bounding box center [361, 422] width 30 height 30
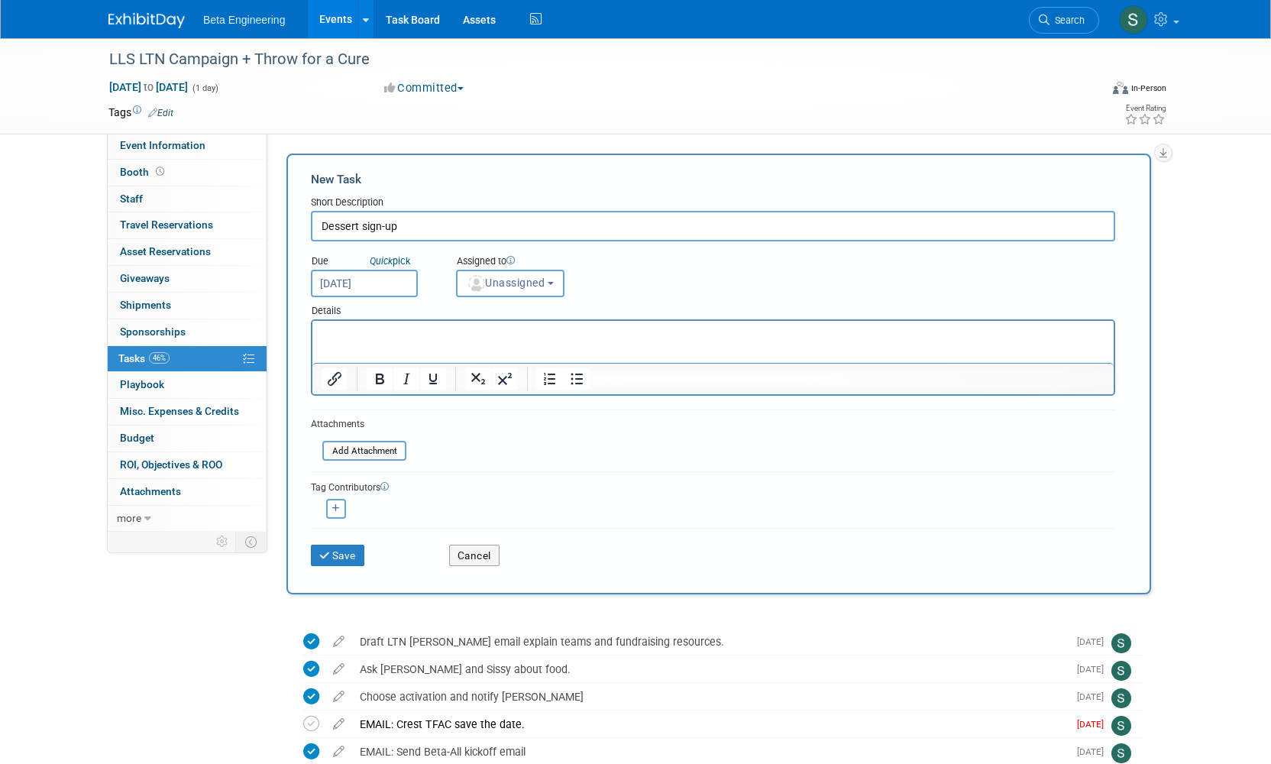
click at [397, 286] on input "Oct 13, 2025" at bounding box center [364, 284] width 107 height 28
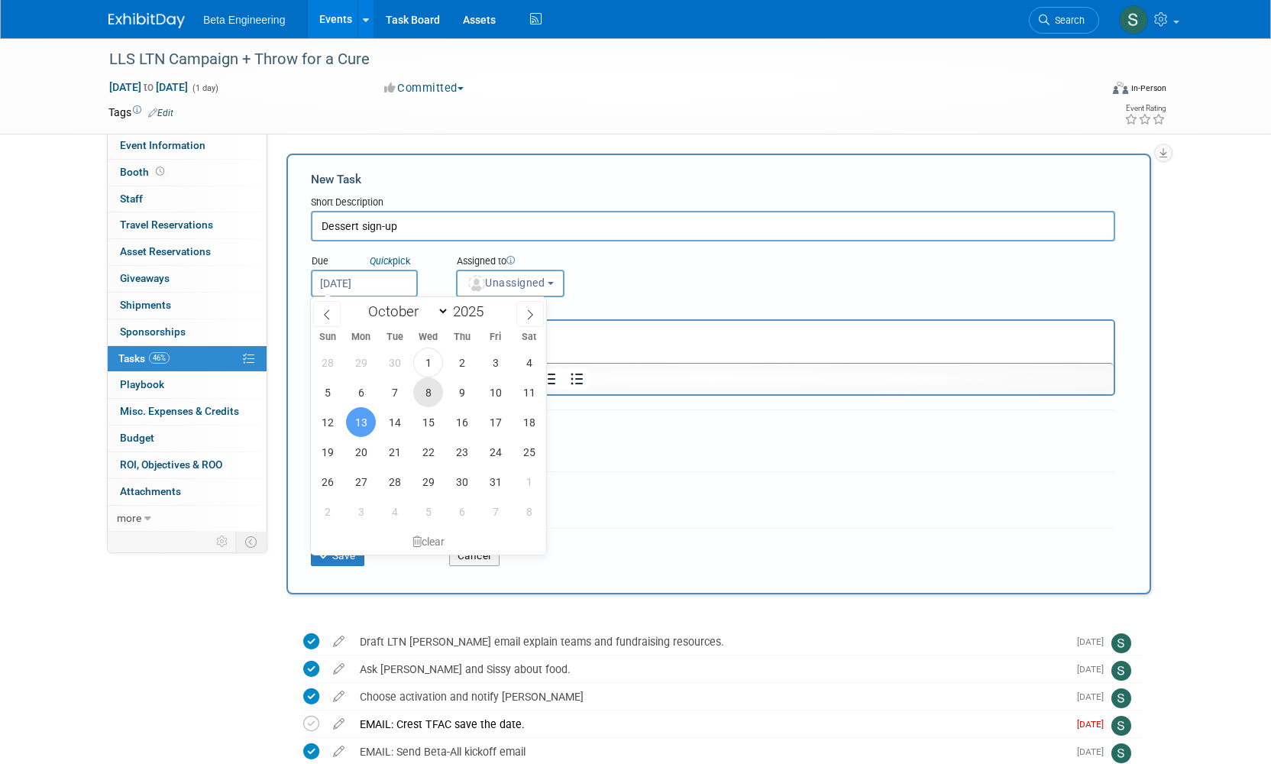
click at [422, 393] on span "8" at bounding box center [428, 392] width 30 height 30
type input "Oct 8, 2025"
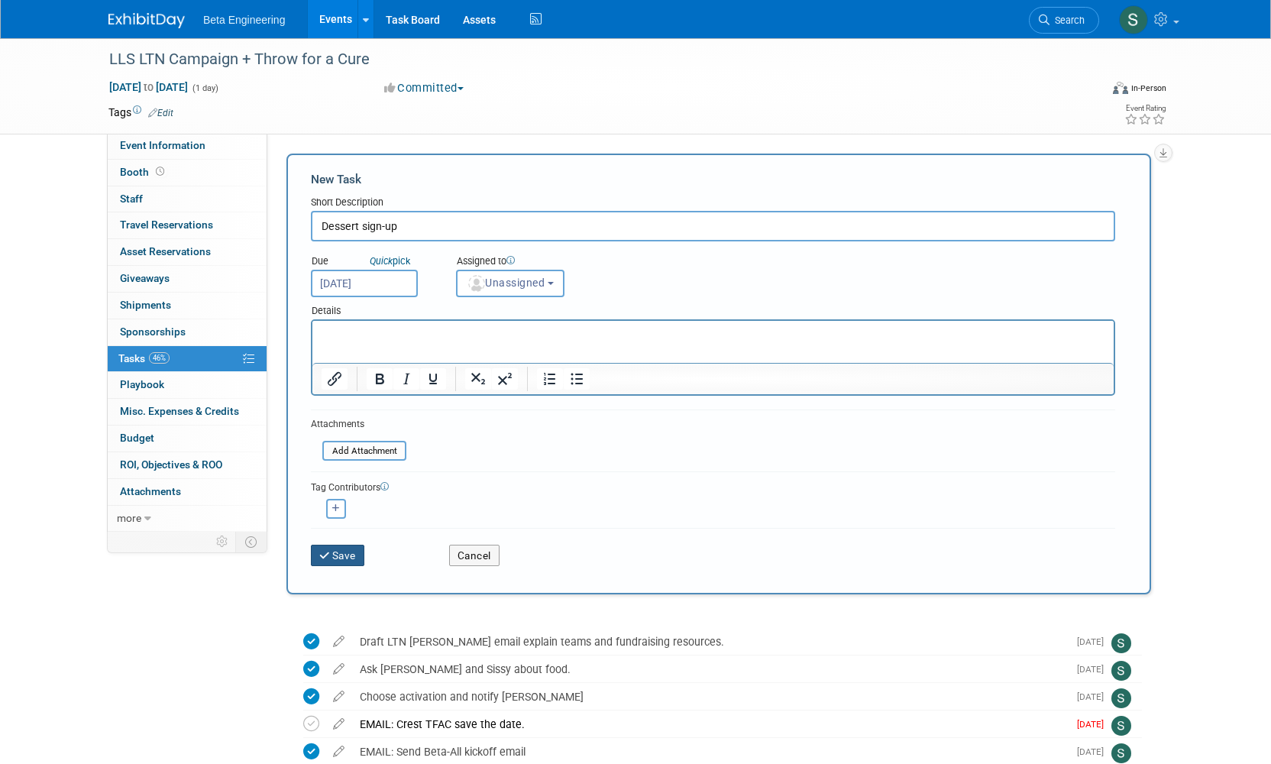
click at [342, 545] on button "Save" at bounding box center [337, 555] width 53 height 21
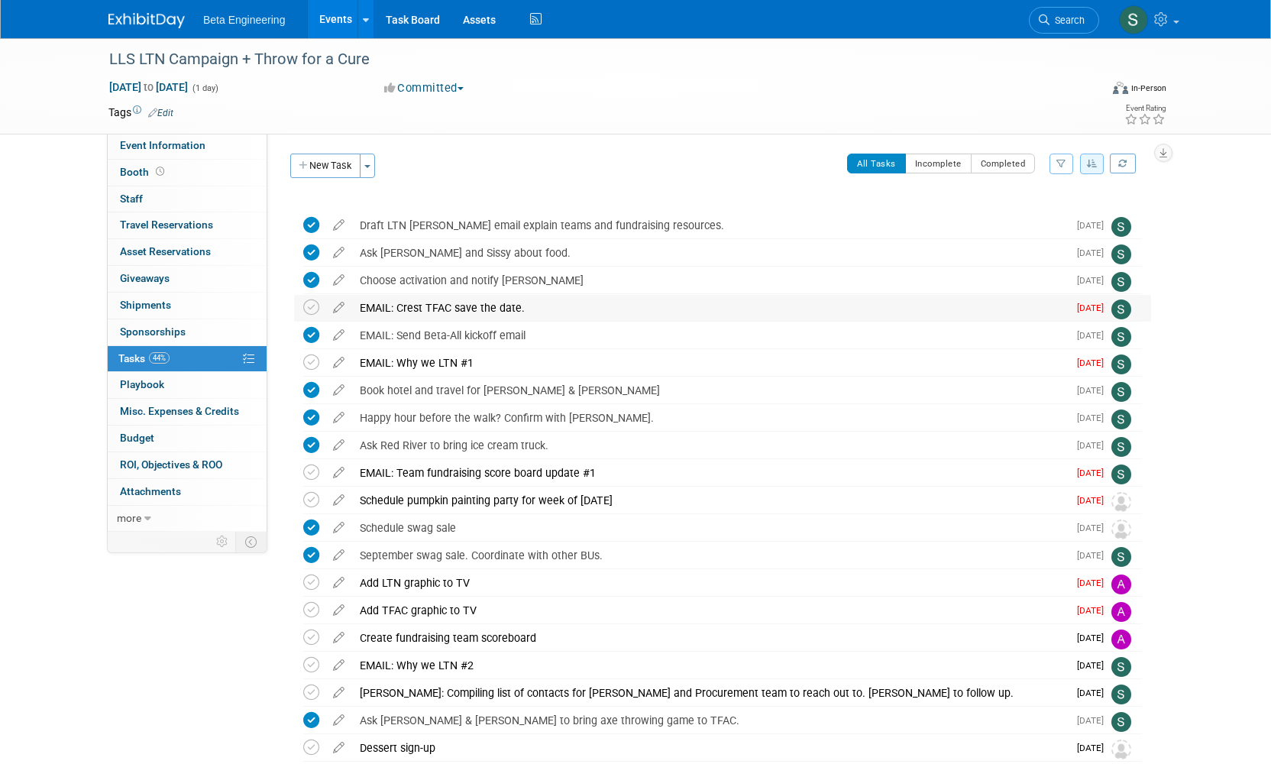
scroll to position [228, 0]
